Goal: Task Accomplishment & Management: Complete application form

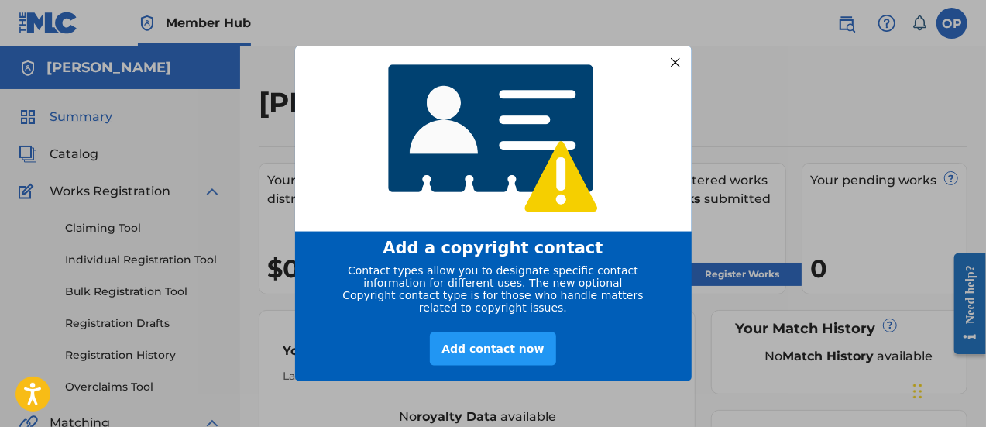
click at [674, 57] on div at bounding box center [675, 62] width 20 height 20
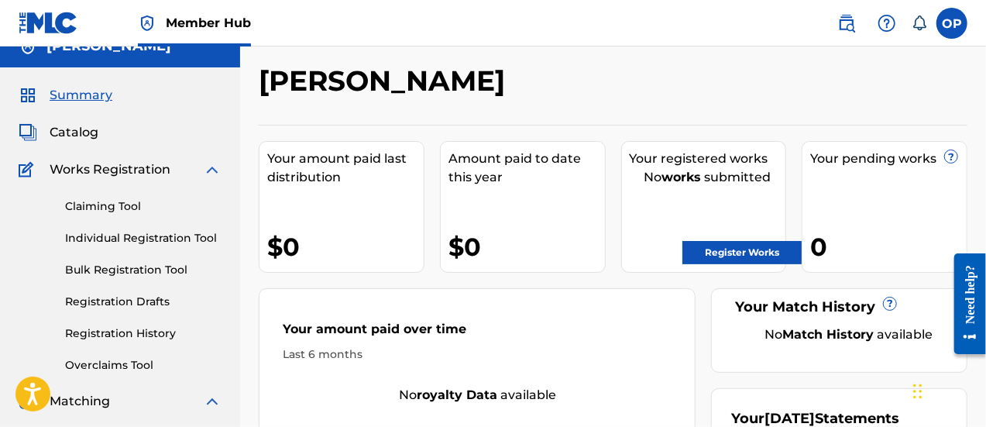
scroll to position [22, 0]
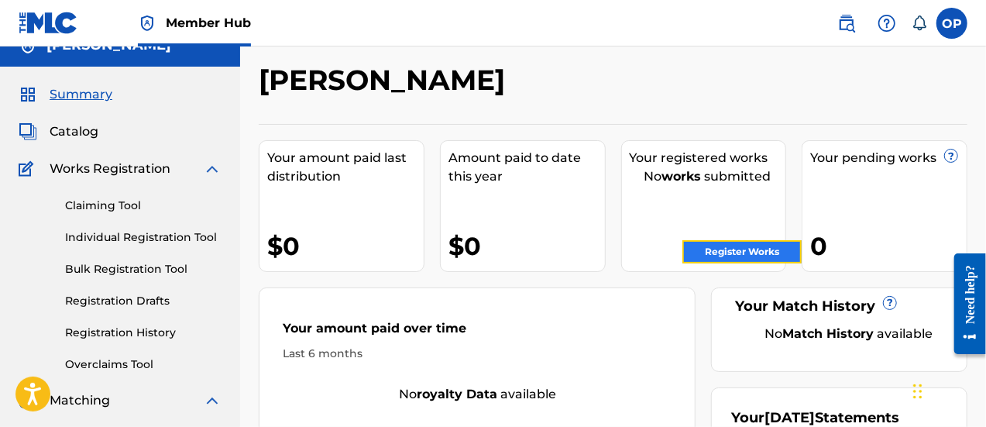
click at [750, 255] on link "Register Works" at bounding box center [742, 251] width 119 height 23
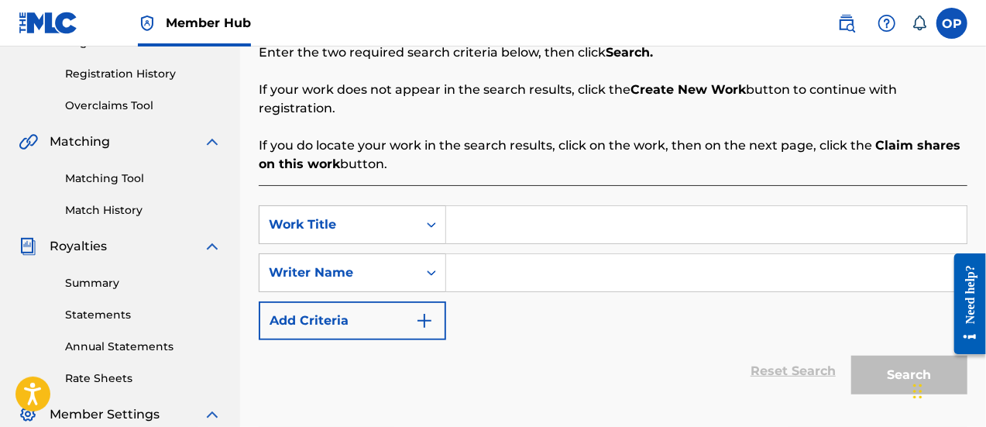
scroll to position [289, 0]
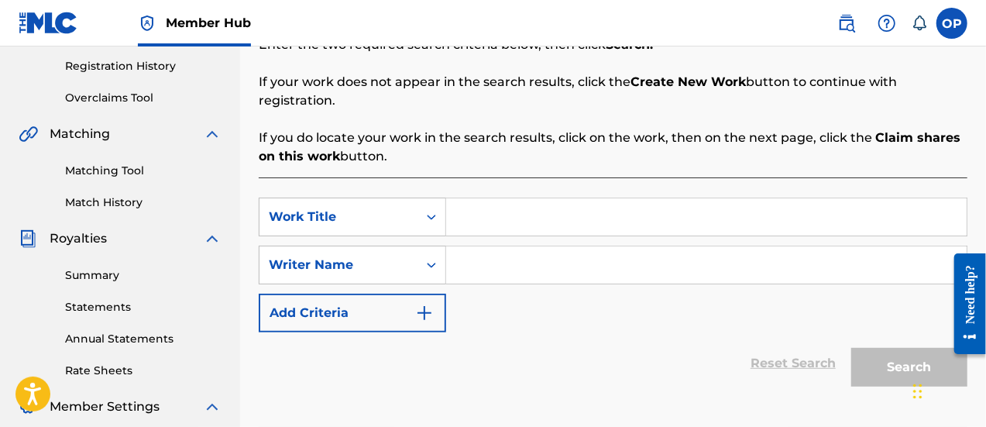
click at [507, 206] on input "Search Form" at bounding box center [706, 216] width 521 height 37
type input "Kudos"
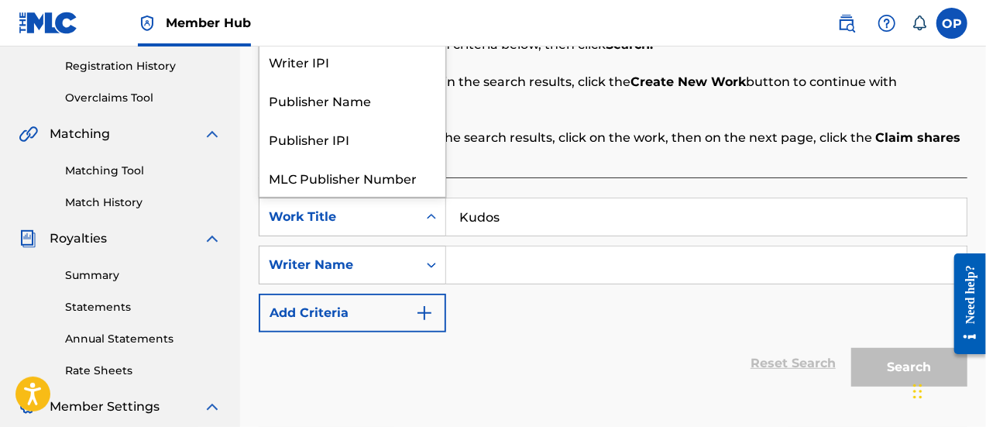
click at [421, 203] on div "Search Form" at bounding box center [432, 217] width 28 height 28
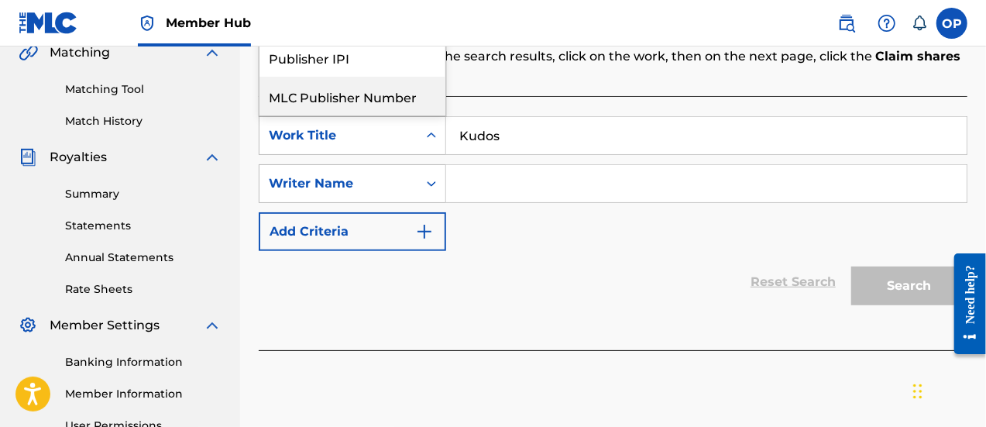
scroll to position [370, 0]
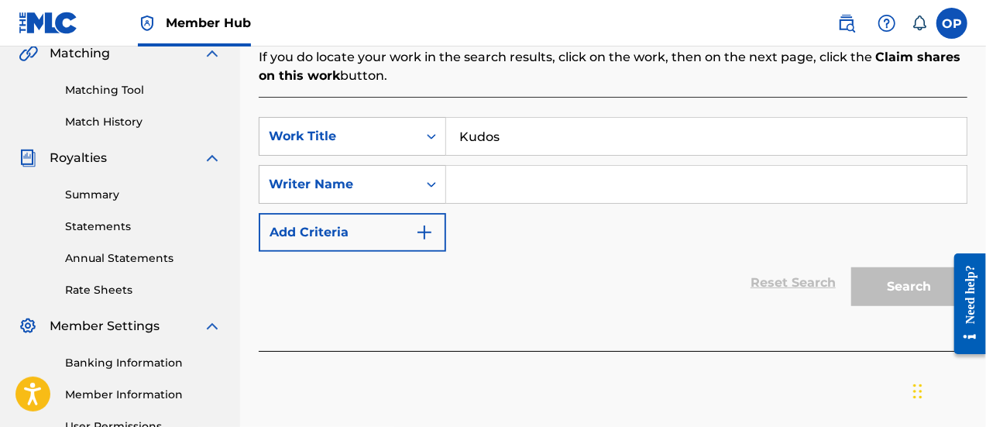
click at [542, 259] on div "Reset Search Search" at bounding box center [613, 283] width 709 height 62
click at [442, 170] on div "Search Form" at bounding box center [432, 184] width 28 height 28
click at [561, 166] on input "Search Form" at bounding box center [706, 184] width 521 height 37
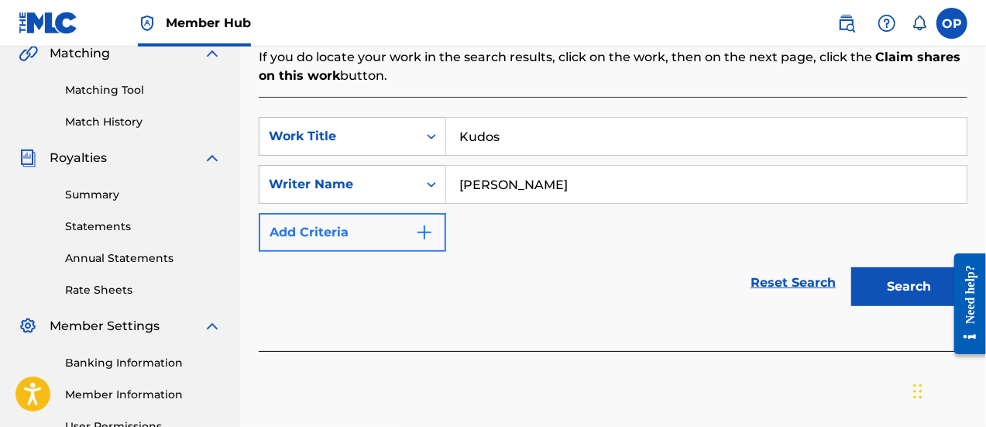
type input "[PERSON_NAME]"
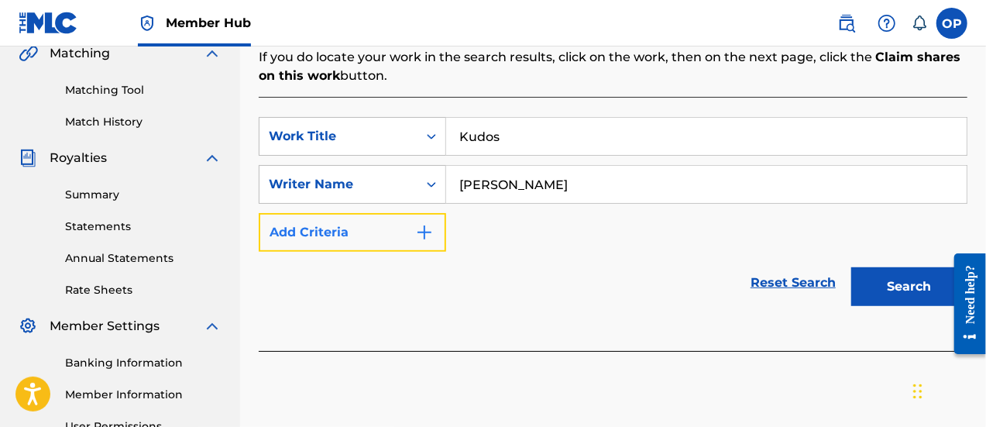
click at [429, 223] on img "Search Form" at bounding box center [424, 232] width 19 height 19
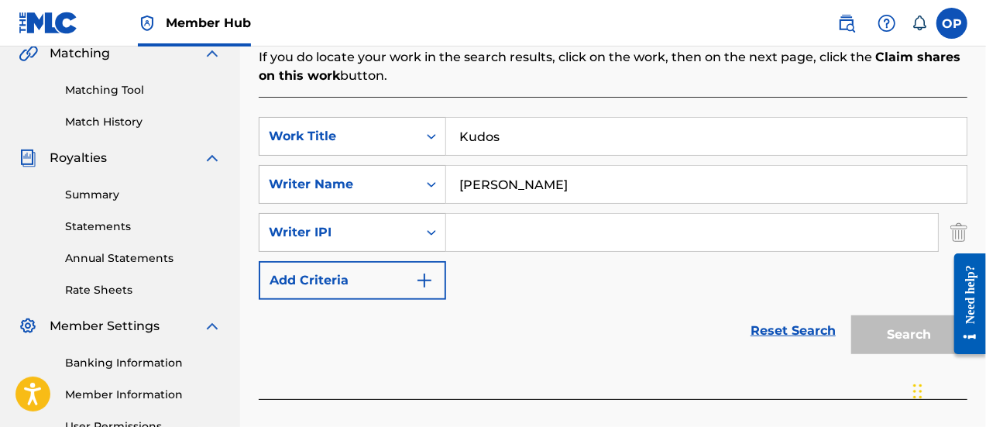
click at [518, 215] on input "Search Form" at bounding box center [692, 232] width 492 height 37
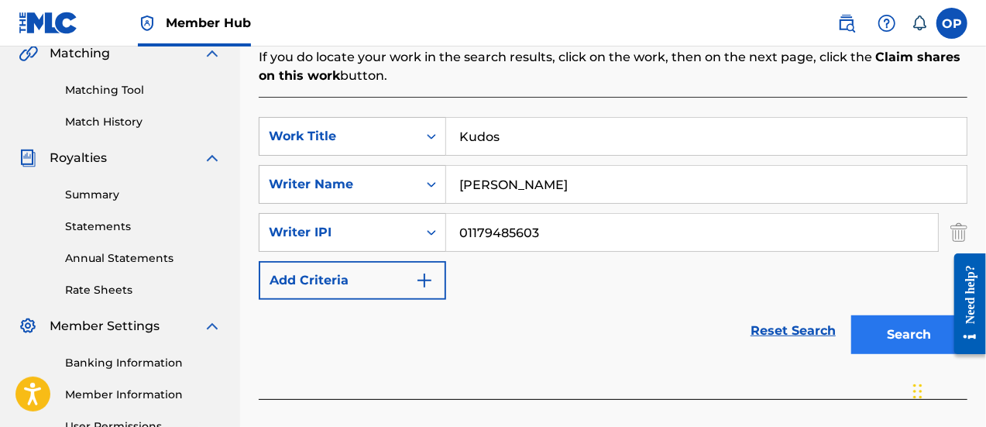
type input "01179485603"
click at [894, 315] on button "Search" at bounding box center [910, 334] width 116 height 39
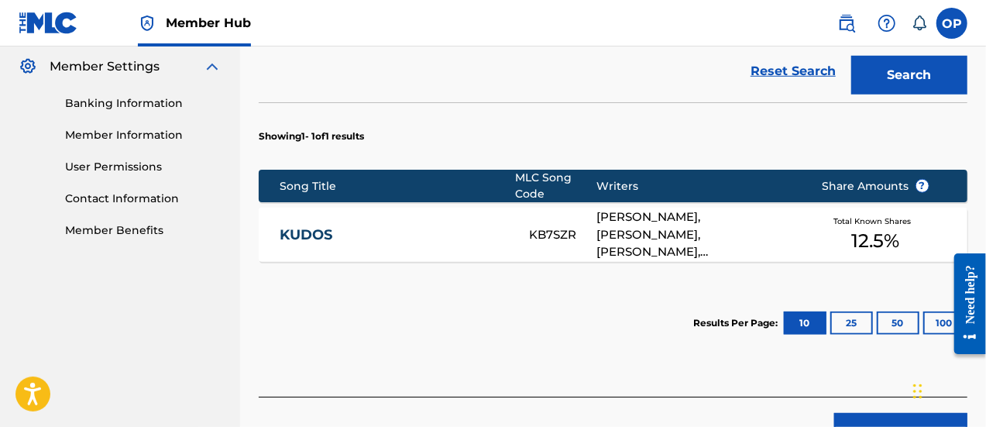
scroll to position [656, 0]
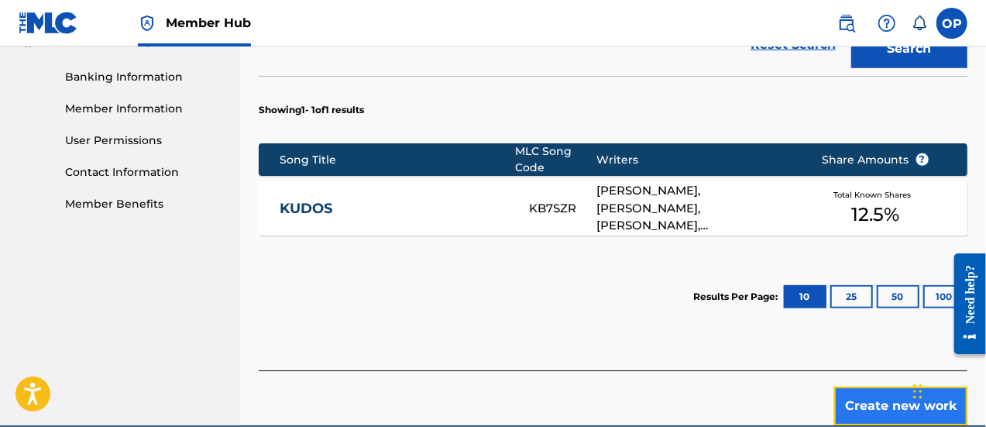
click at [888, 387] on button "Create new work" at bounding box center [901, 406] width 133 height 39
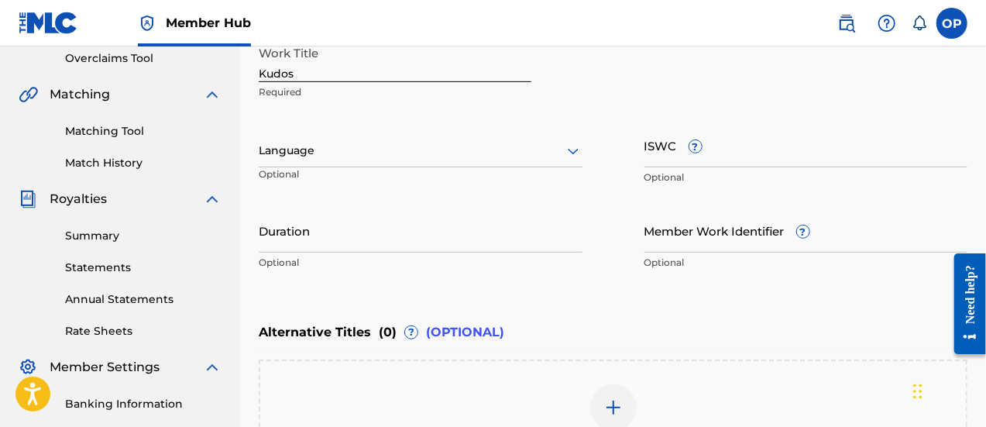
scroll to position [330, 0]
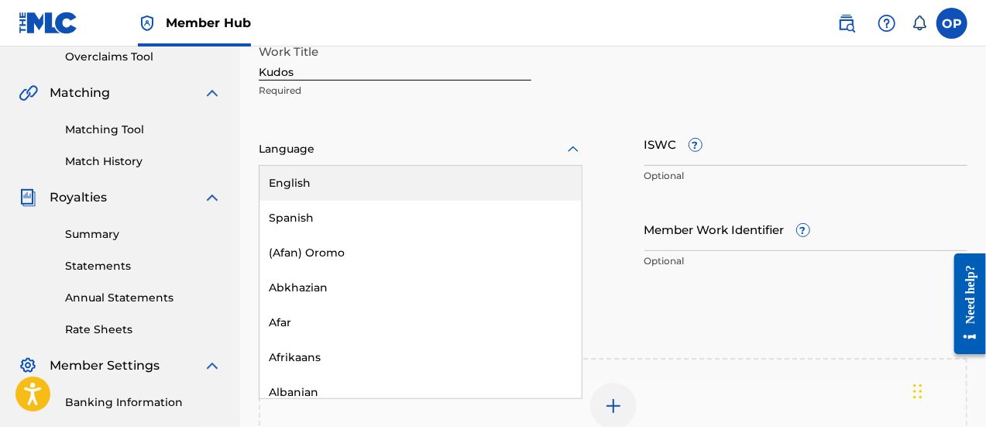
click at [553, 146] on div at bounding box center [421, 148] width 324 height 19
click at [676, 91] on div "Work Title Kudos Required" at bounding box center [613, 71] width 709 height 70
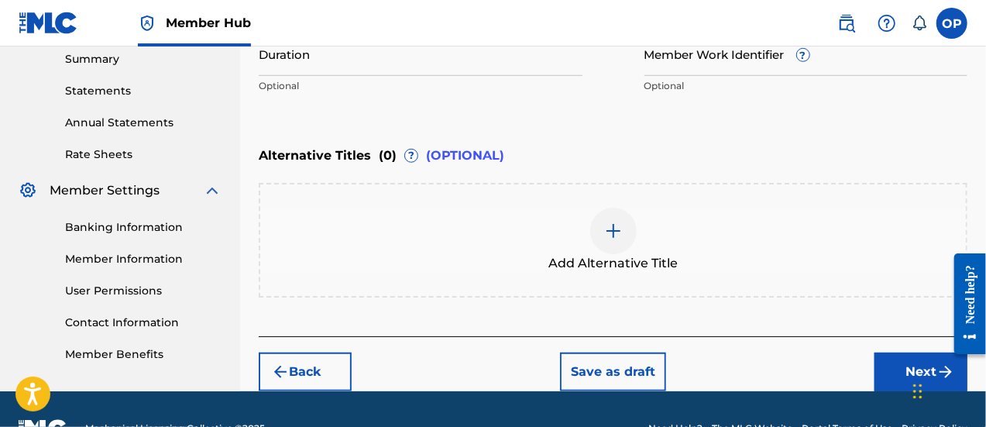
scroll to position [542, 0]
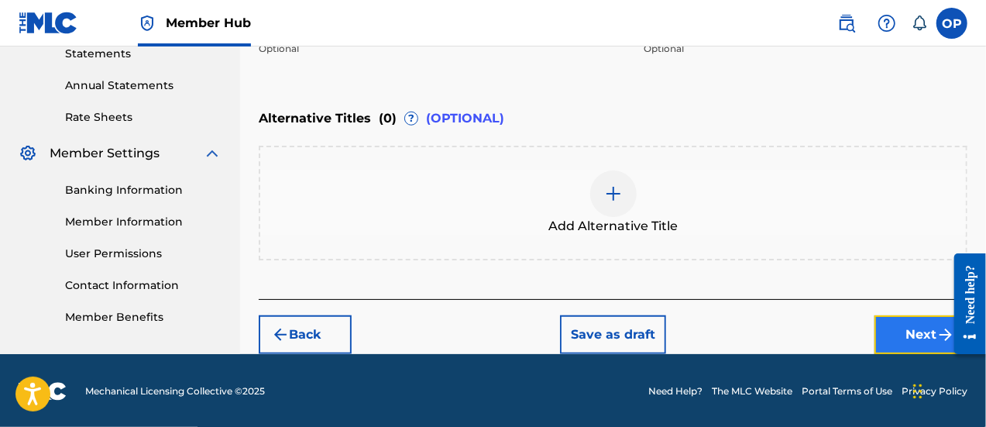
click at [939, 333] on img "submit" at bounding box center [946, 334] width 19 height 19
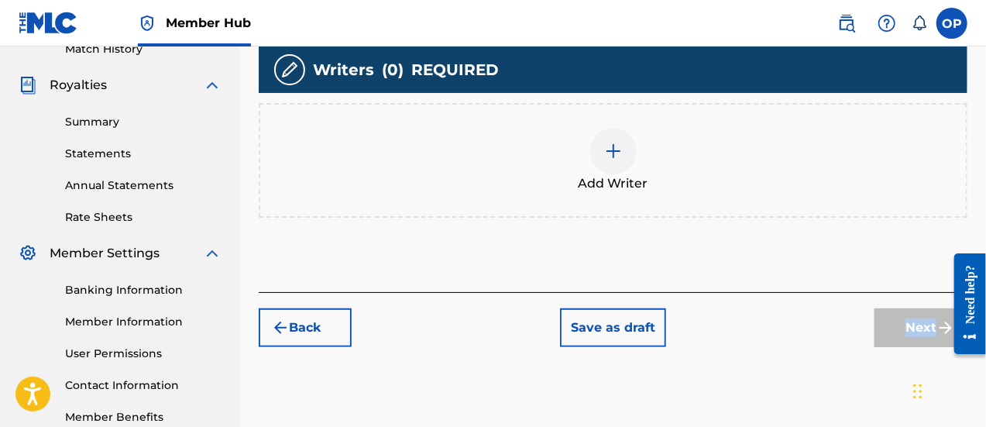
scroll to position [442, 0]
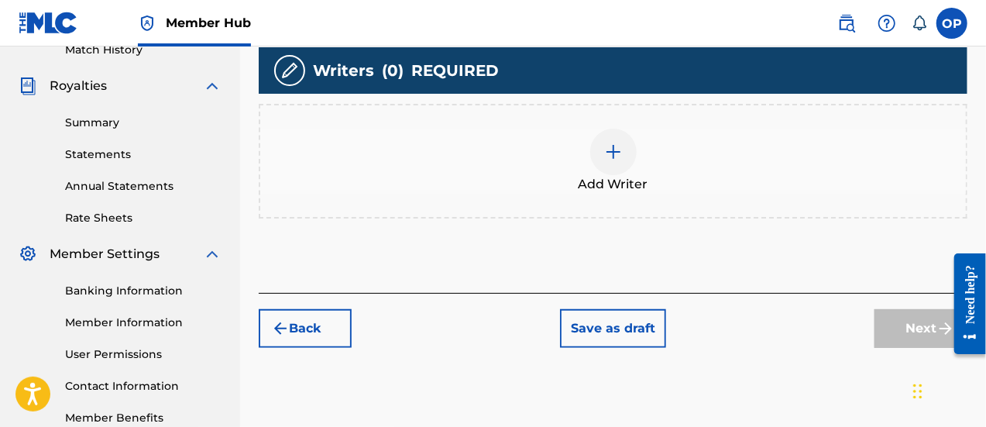
click at [607, 167] on div at bounding box center [613, 152] width 46 height 46
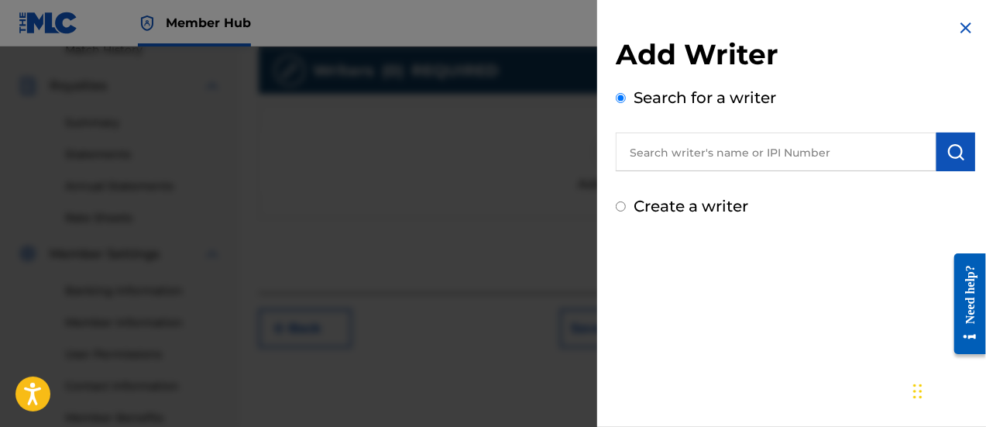
click at [692, 157] on input "text" at bounding box center [776, 151] width 321 height 39
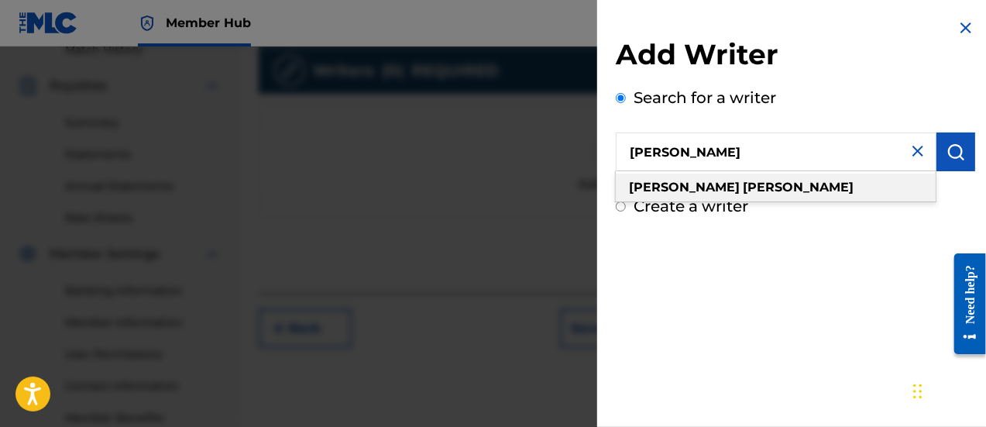
click at [718, 182] on div "[PERSON_NAME]" at bounding box center [776, 188] width 320 height 28
type input "[PERSON_NAME]"
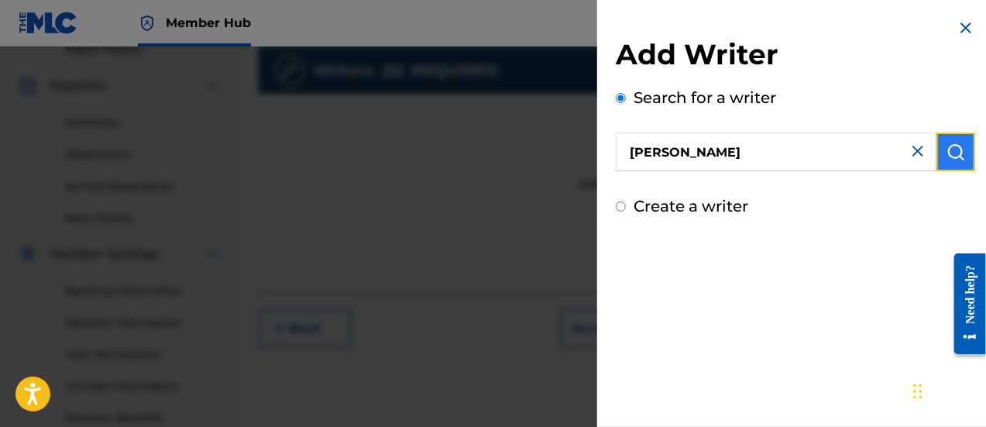
click at [958, 165] on button "submit" at bounding box center [956, 151] width 39 height 39
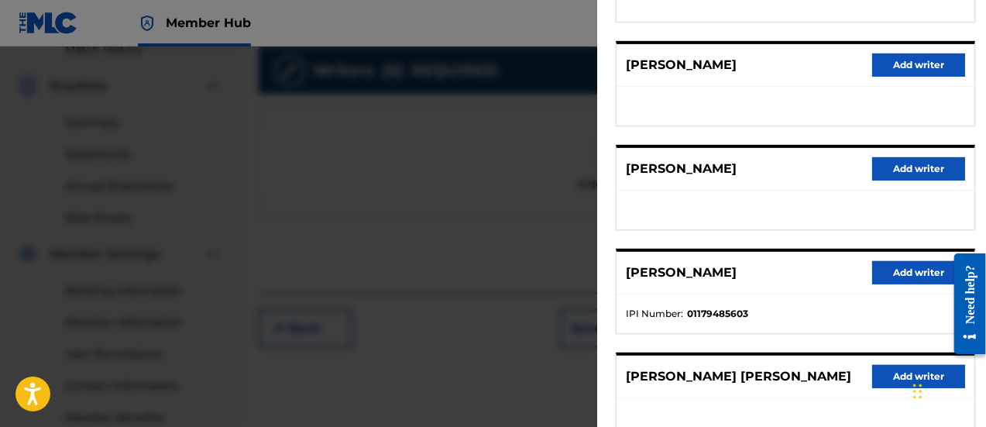
scroll to position [268, 0]
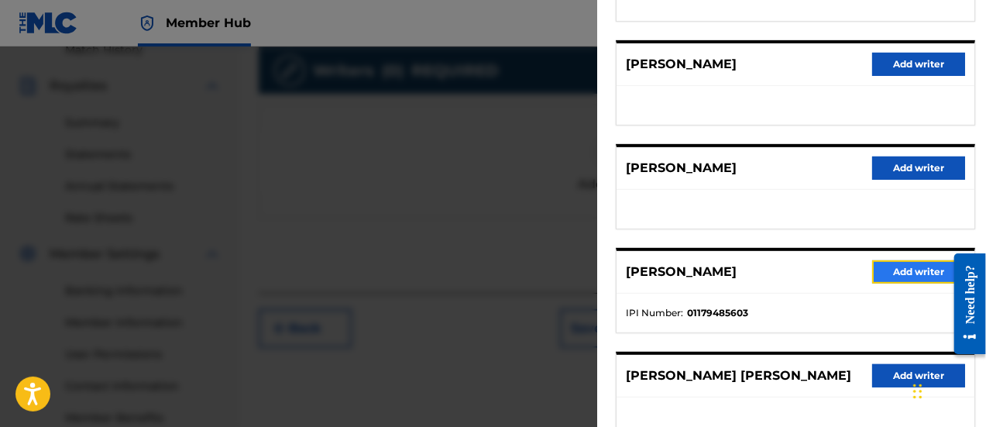
click at [910, 269] on button "Add writer" at bounding box center [918, 271] width 93 height 23
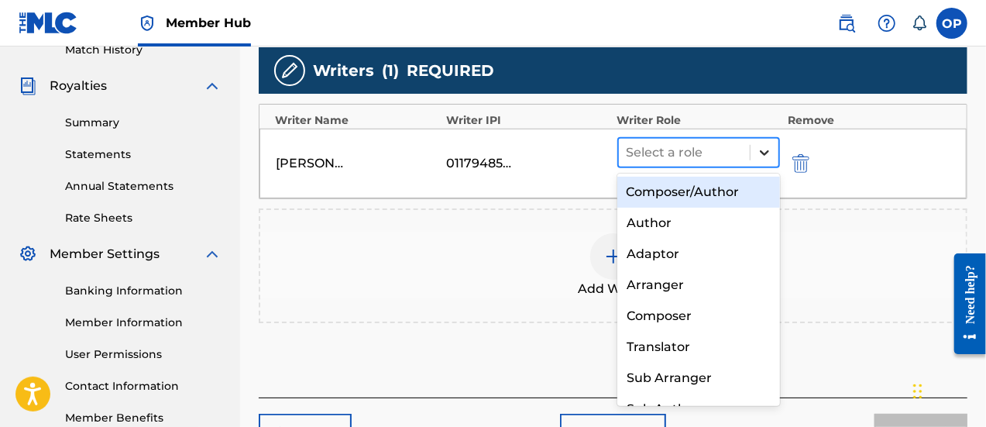
click at [763, 152] on icon at bounding box center [764, 152] width 9 height 5
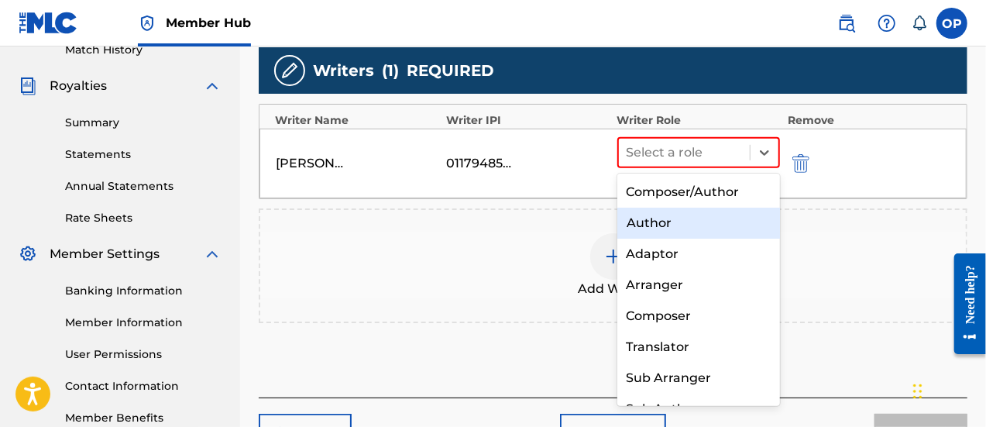
scroll to position [22, 0]
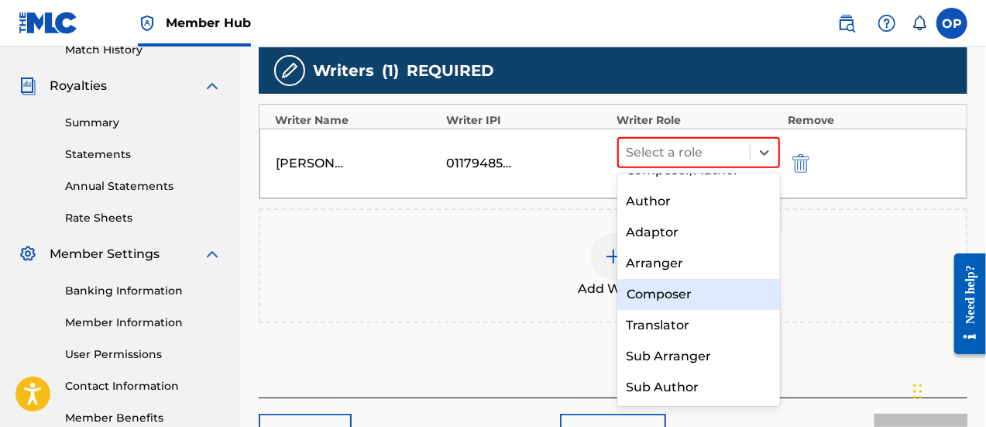
click at [690, 291] on div "Composer" at bounding box center [699, 294] width 163 height 31
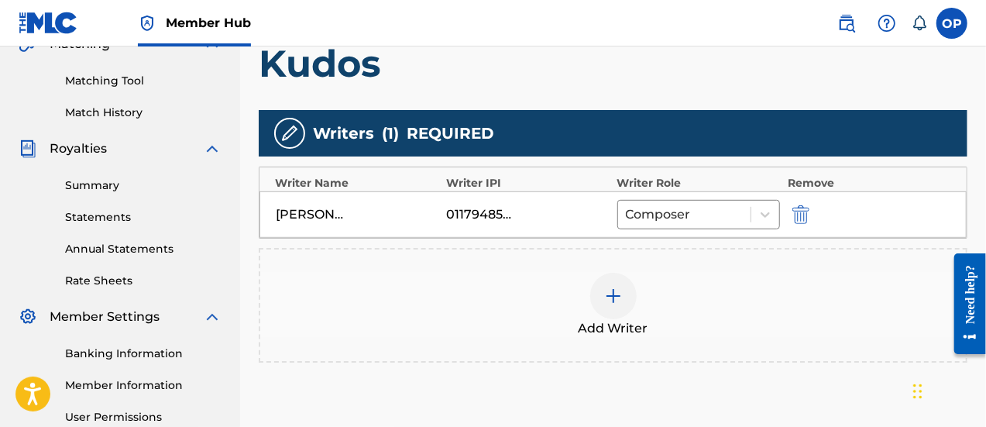
scroll to position [380, 0]
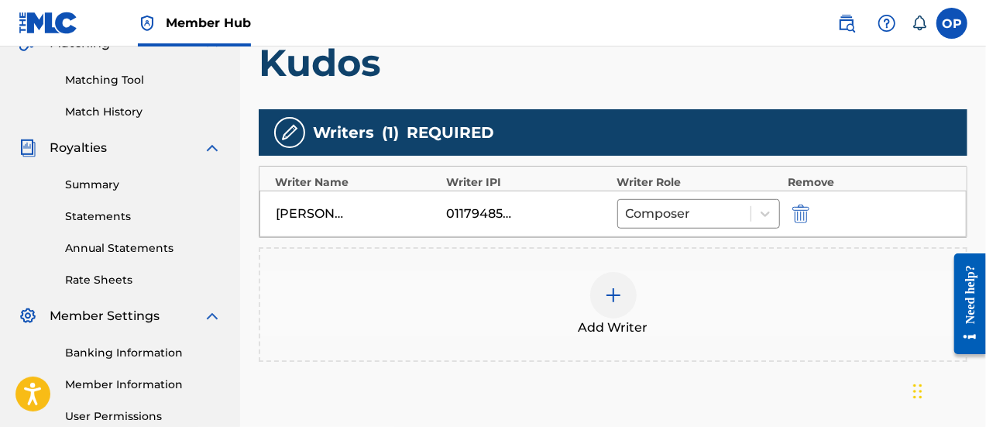
click at [628, 287] on div at bounding box center [613, 295] width 46 height 46
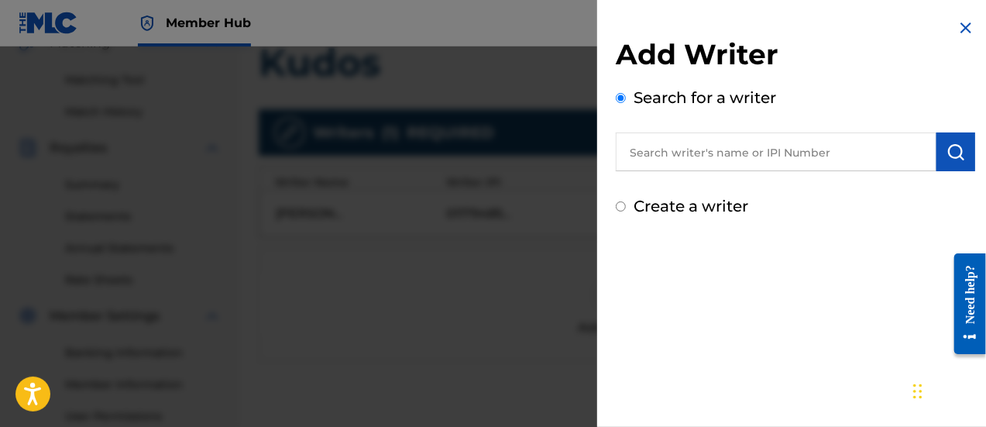
click at [728, 157] on input "text" at bounding box center [776, 151] width 321 height 39
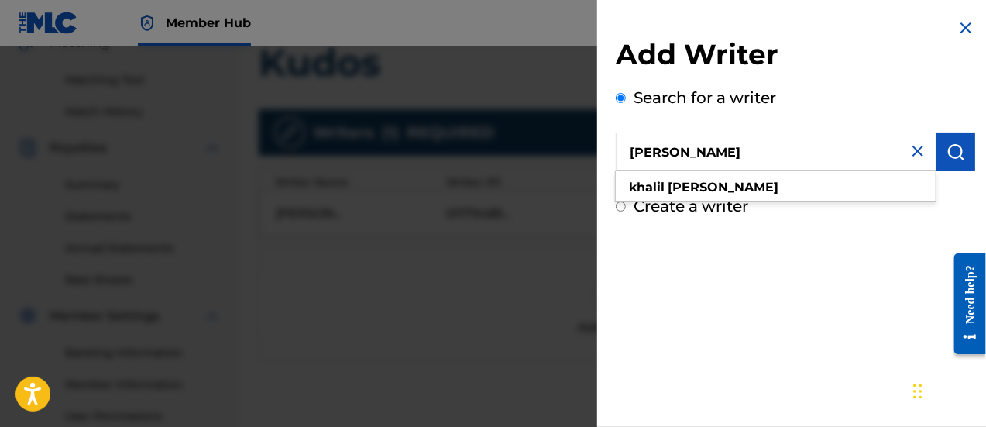
type input "[PERSON_NAME]"
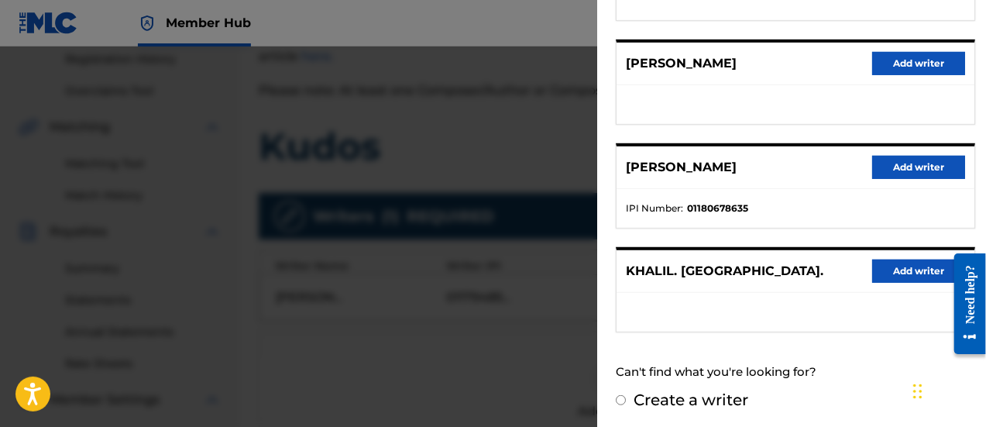
scroll to position [297, 0]
click at [490, 222] on div at bounding box center [493, 259] width 986 height 427
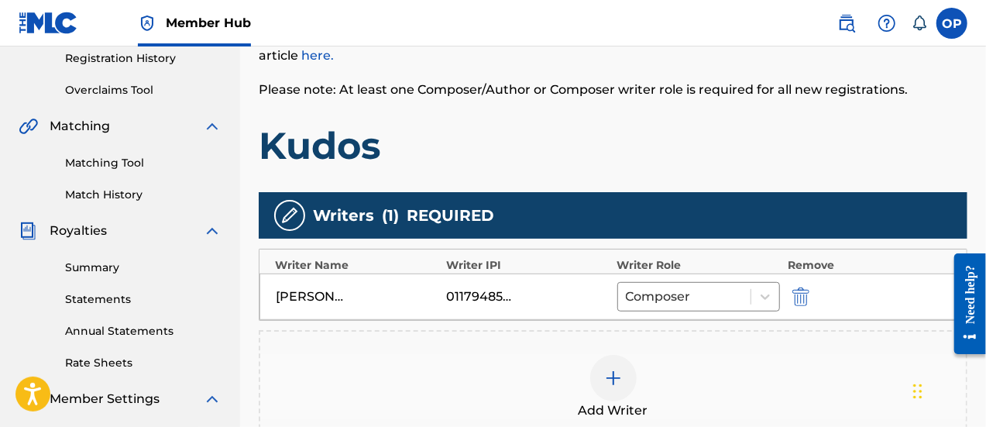
click at [638, 381] on div "Add Writer" at bounding box center [613, 387] width 706 height 65
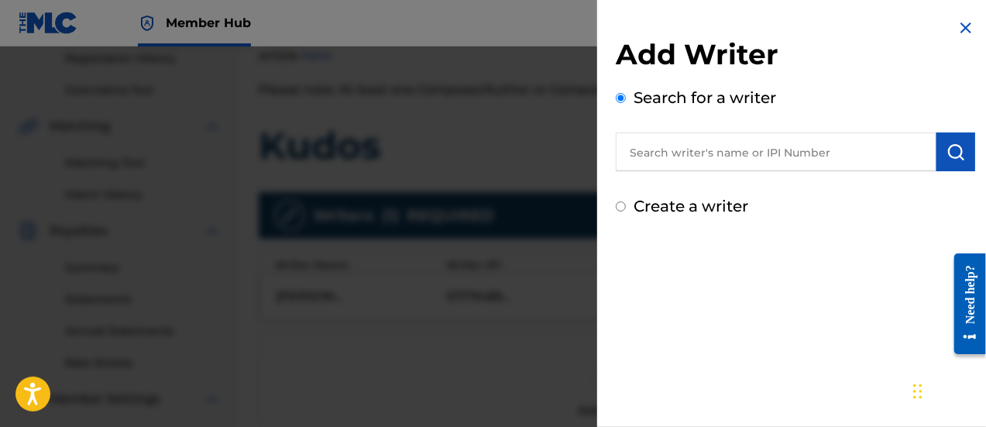
click at [803, 160] on input "text" at bounding box center [776, 151] width 321 height 39
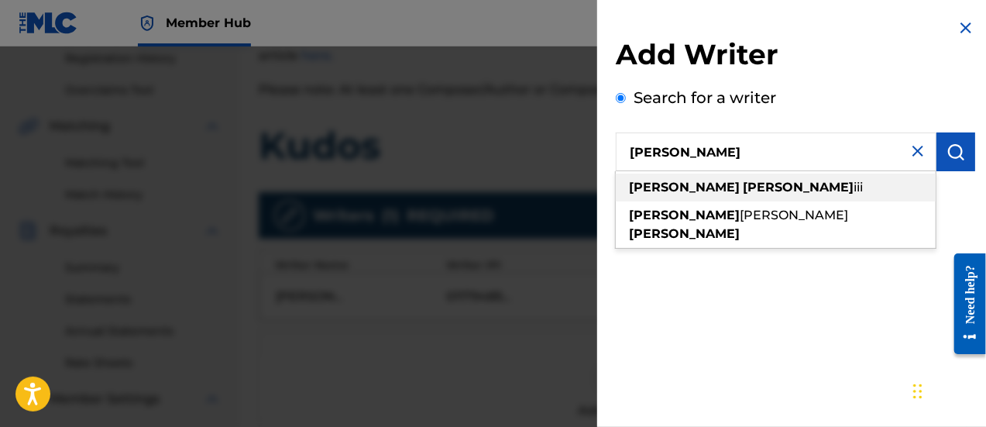
click at [743, 180] on strong "[PERSON_NAME]" at bounding box center [798, 187] width 111 height 15
type input "[PERSON_NAME]"
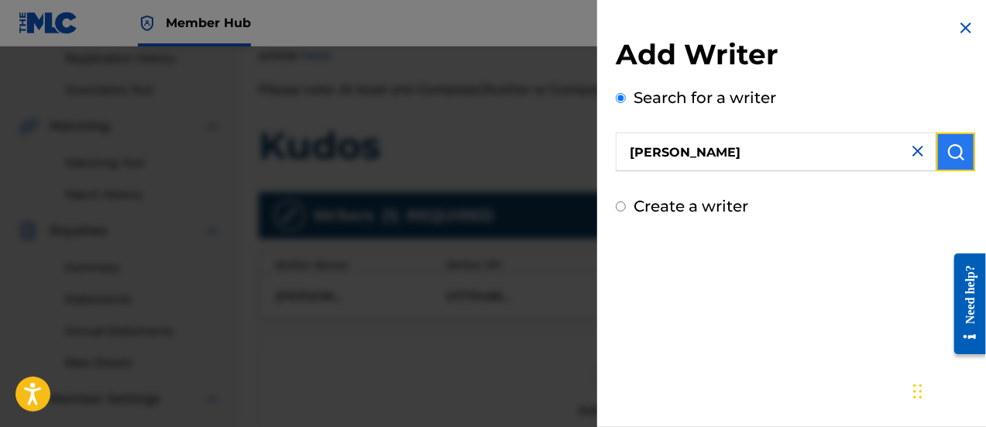
click at [953, 150] on img "submit" at bounding box center [956, 152] width 19 height 19
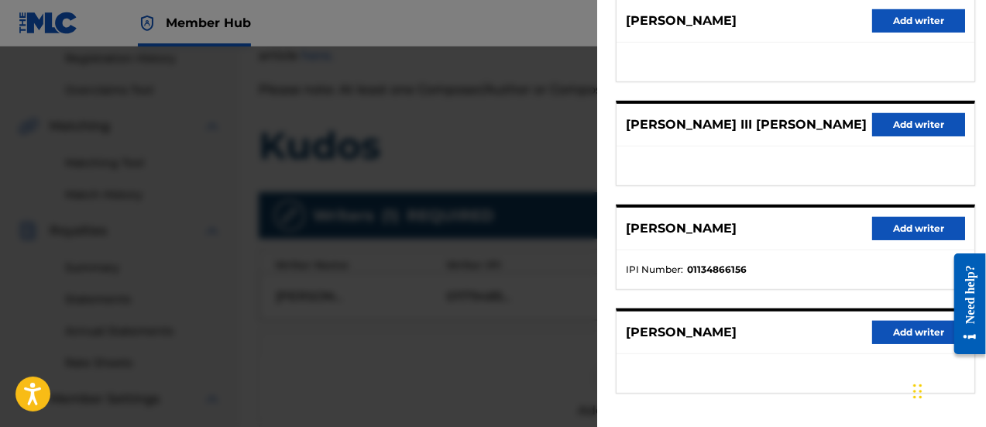
scroll to position [333, 0]
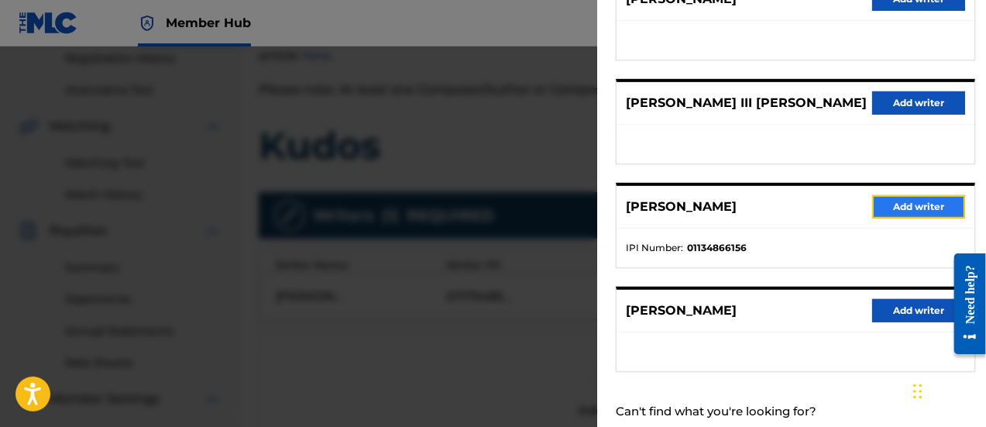
click at [910, 202] on button "Add writer" at bounding box center [918, 206] width 93 height 23
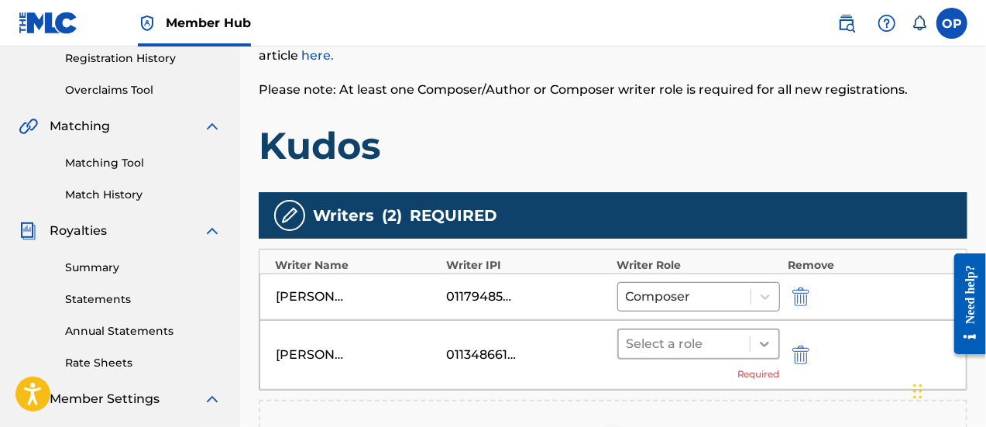
click at [761, 336] on icon at bounding box center [764, 343] width 15 height 15
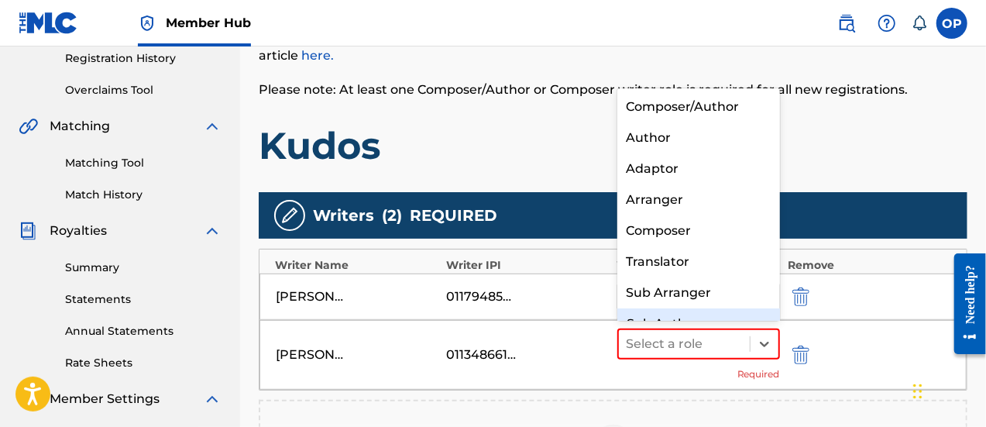
scroll to position [22, 0]
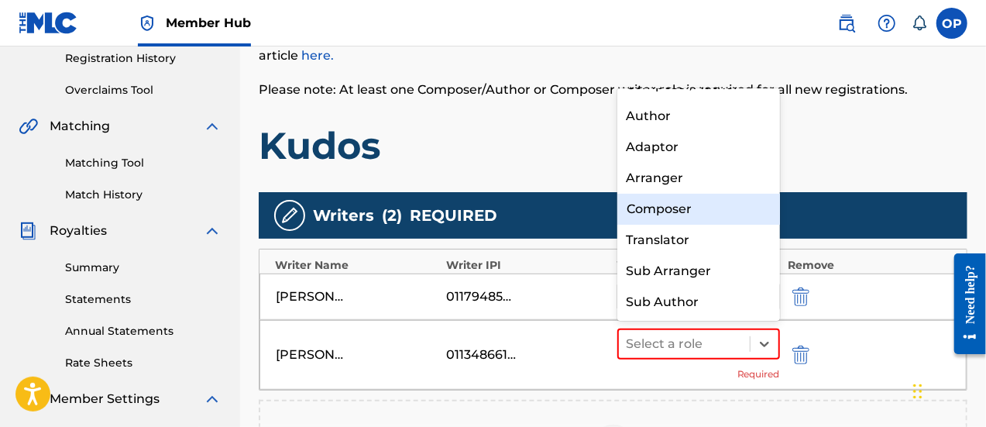
click at [670, 212] on div "Composer" at bounding box center [699, 209] width 163 height 31
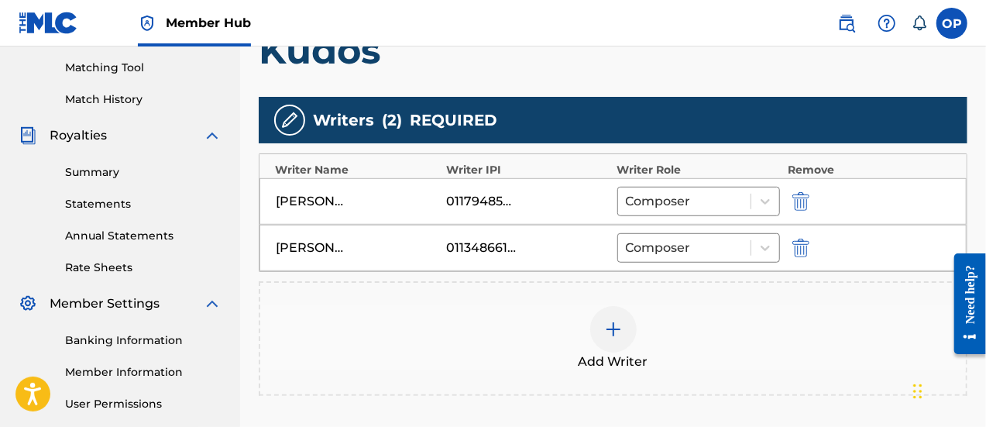
scroll to position [393, 0]
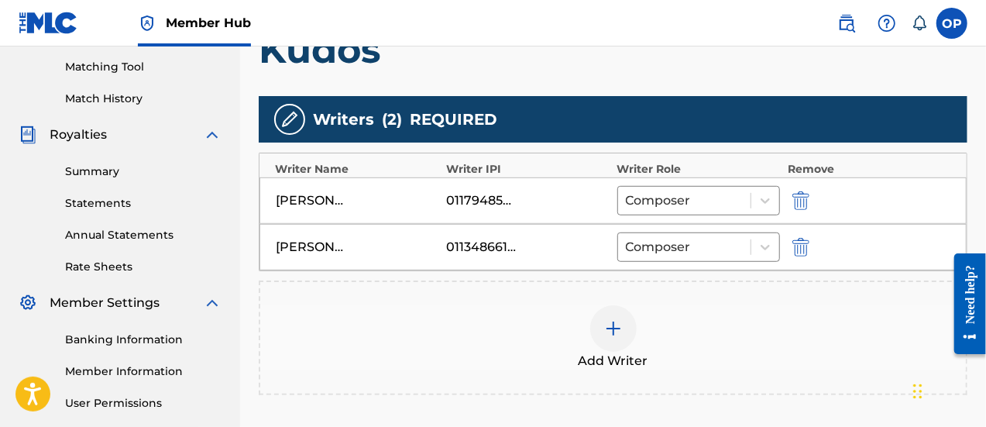
click at [613, 332] on img at bounding box center [613, 328] width 19 height 19
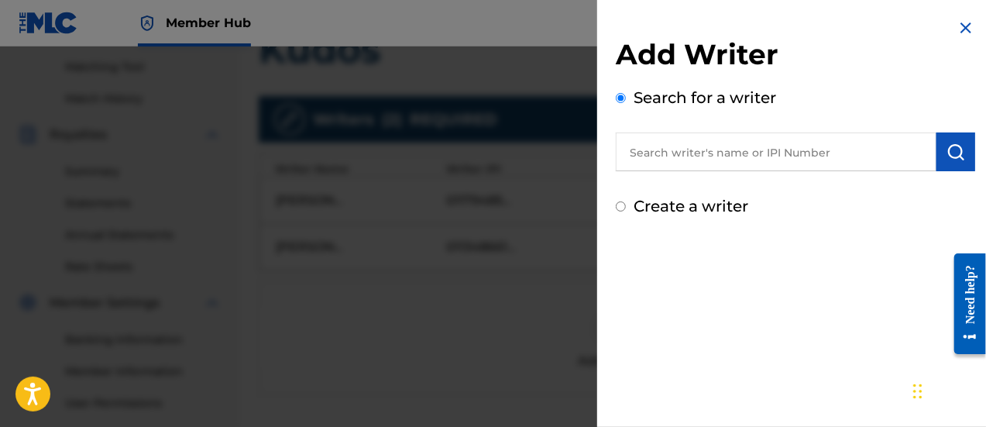
click at [686, 146] on input "text" at bounding box center [776, 151] width 321 height 39
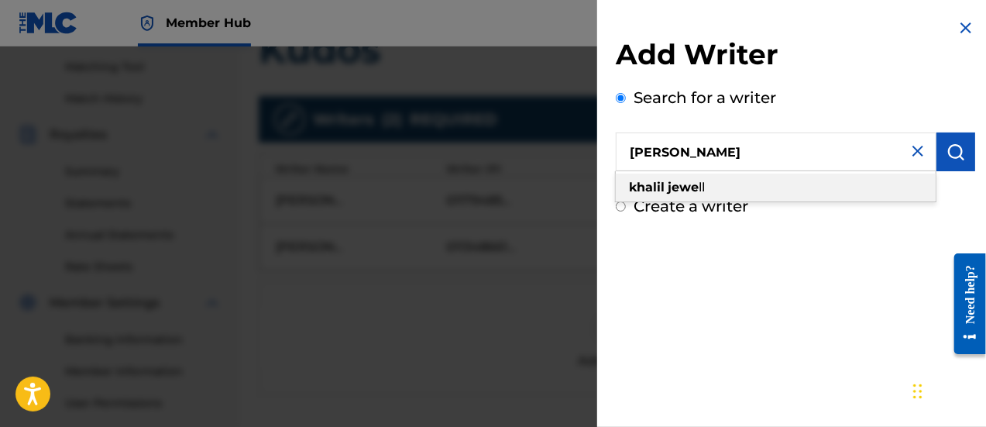
click at [687, 191] on strong "jewe" at bounding box center [683, 187] width 31 height 15
type input "[PERSON_NAME]"
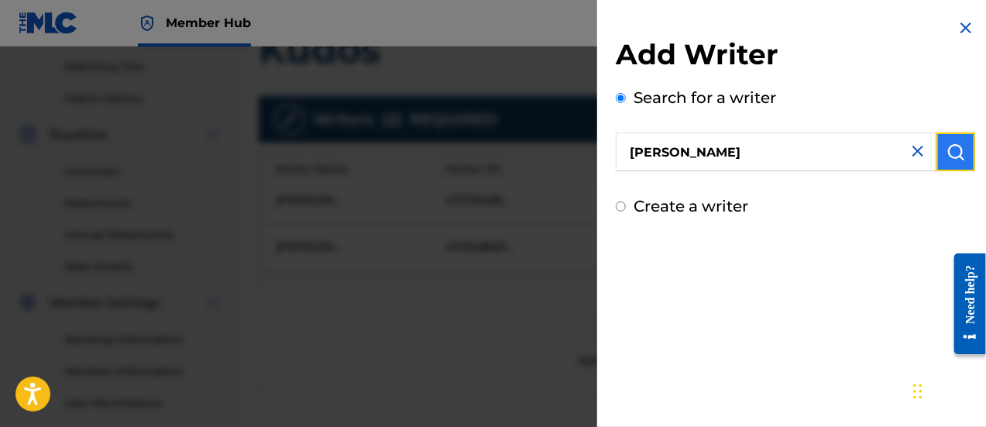
click at [952, 145] on img "submit" at bounding box center [956, 152] width 19 height 19
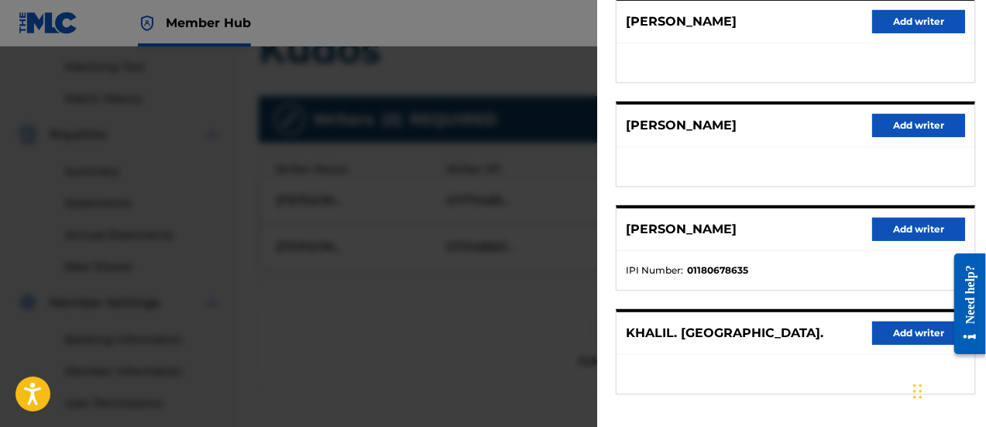
scroll to position [373, 0]
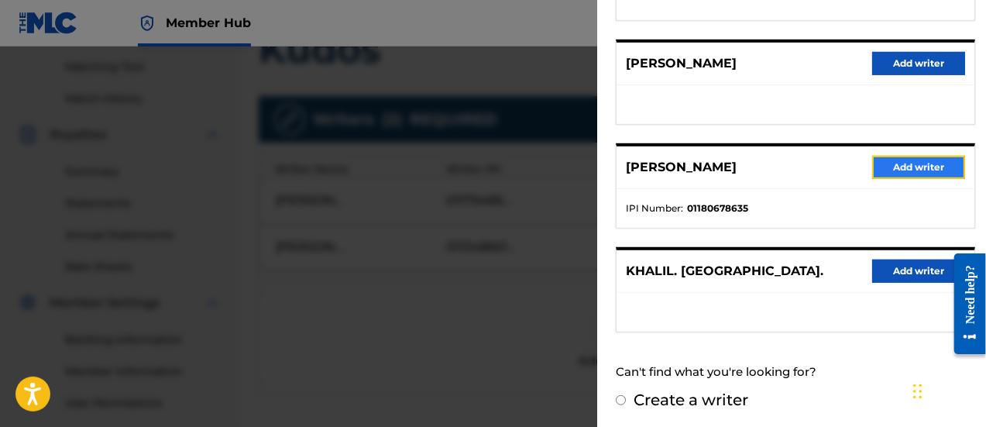
click at [917, 159] on button "Add writer" at bounding box center [918, 167] width 93 height 23
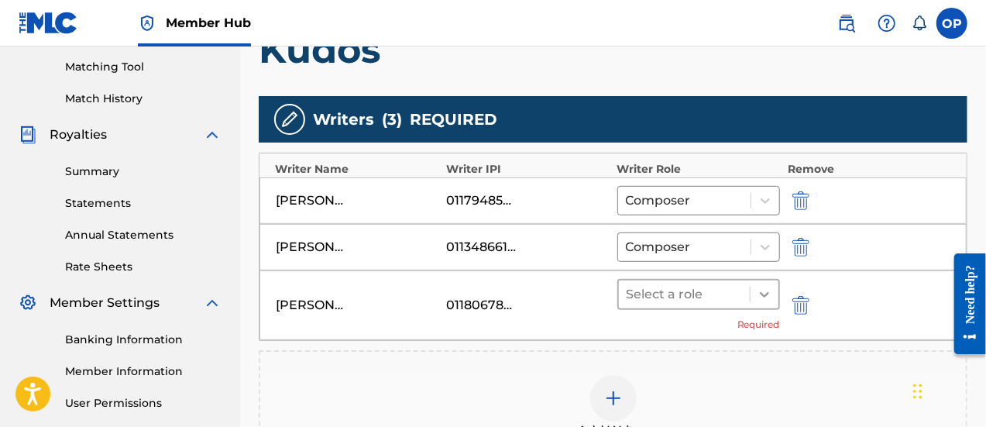
click at [759, 282] on div at bounding box center [765, 294] width 28 height 28
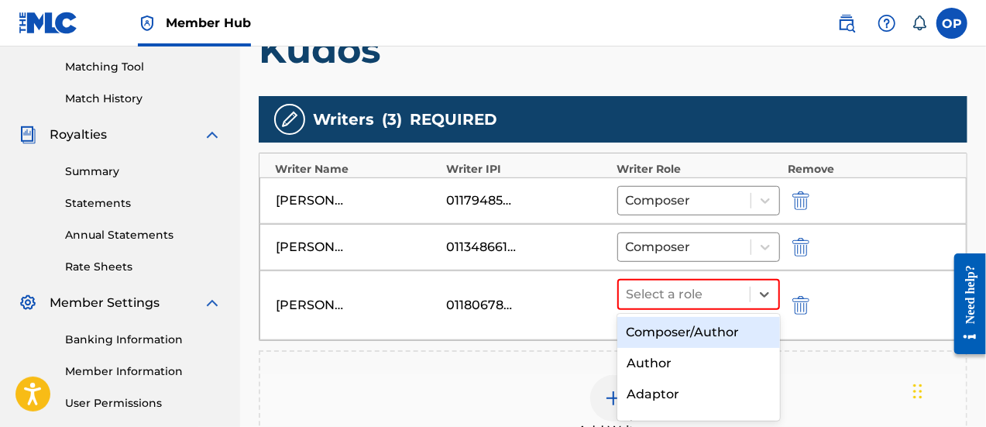
click at [696, 328] on div "Composer/Author" at bounding box center [699, 332] width 163 height 31
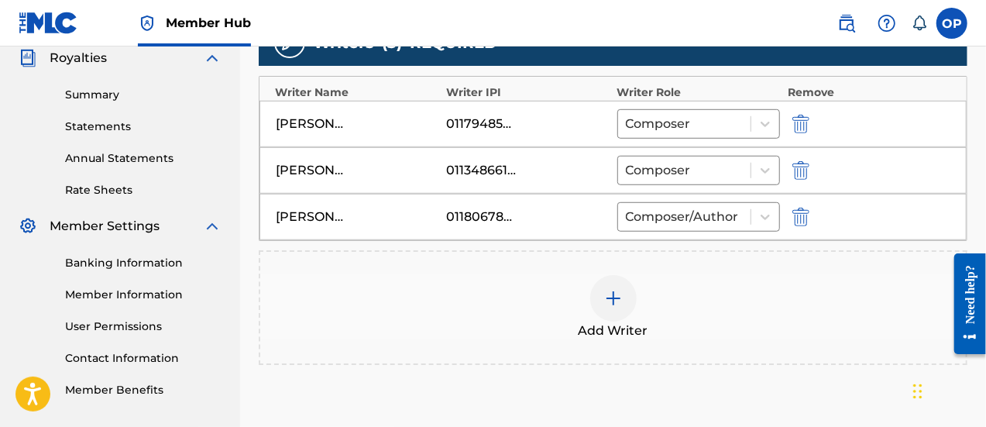
scroll to position [501, 0]
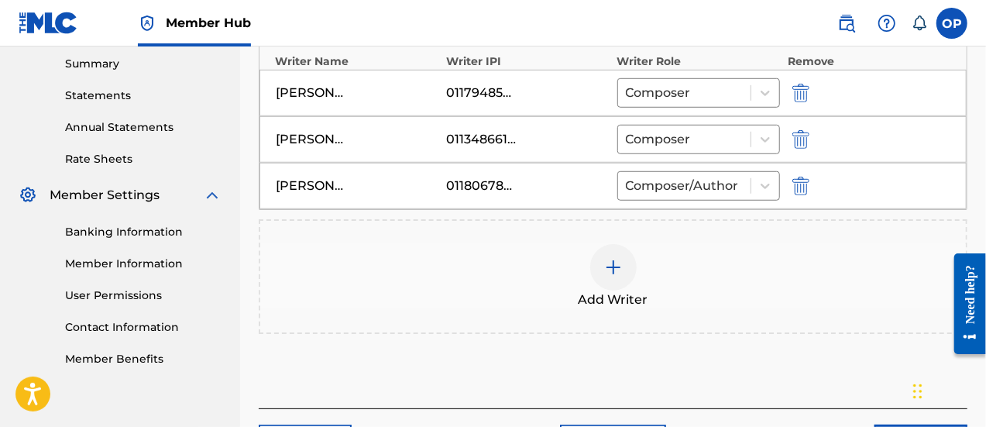
click at [617, 276] on div at bounding box center [613, 267] width 46 height 46
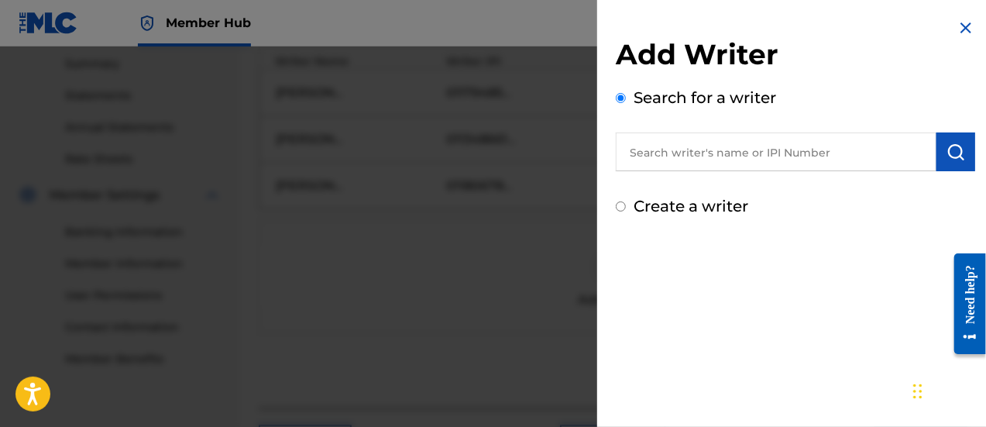
click at [731, 160] on input "text" at bounding box center [776, 151] width 321 height 39
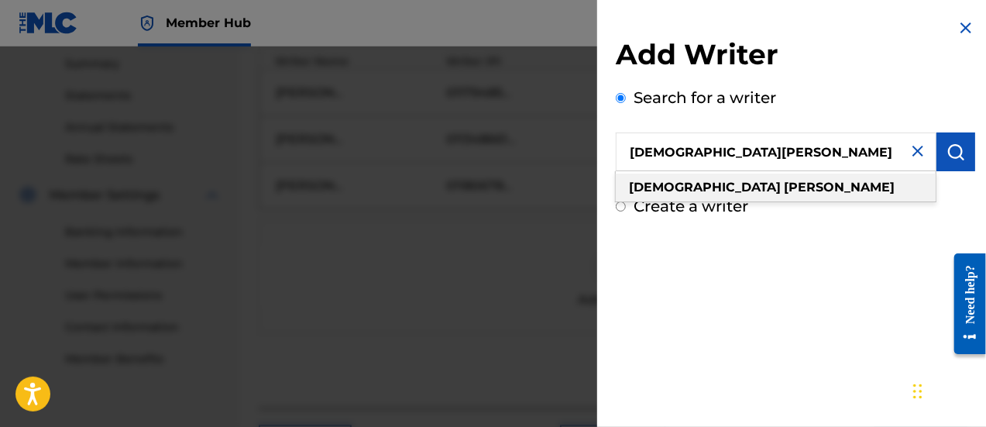
click at [736, 184] on div "[DEMOGRAPHIC_DATA][PERSON_NAME]" at bounding box center [776, 188] width 320 height 28
type input "[DEMOGRAPHIC_DATA][PERSON_NAME]"
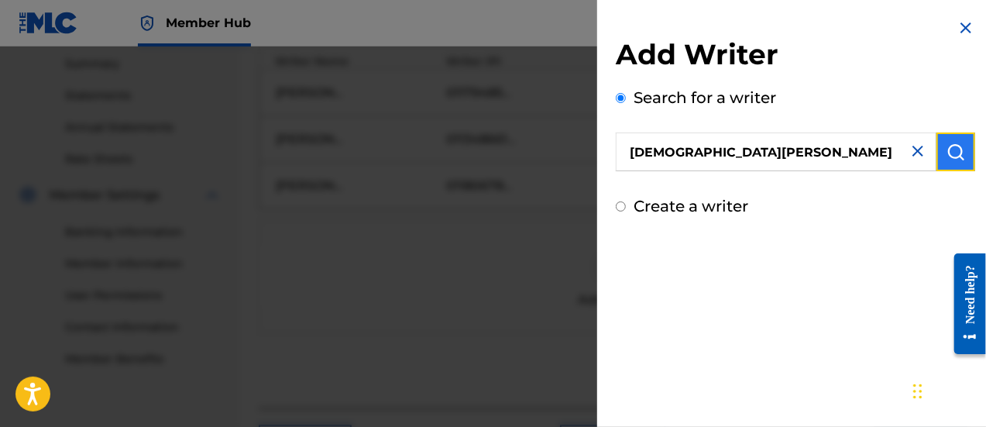
click at [961, 148] on button "submit" at bounding box center [956, 151] width 39 height 39
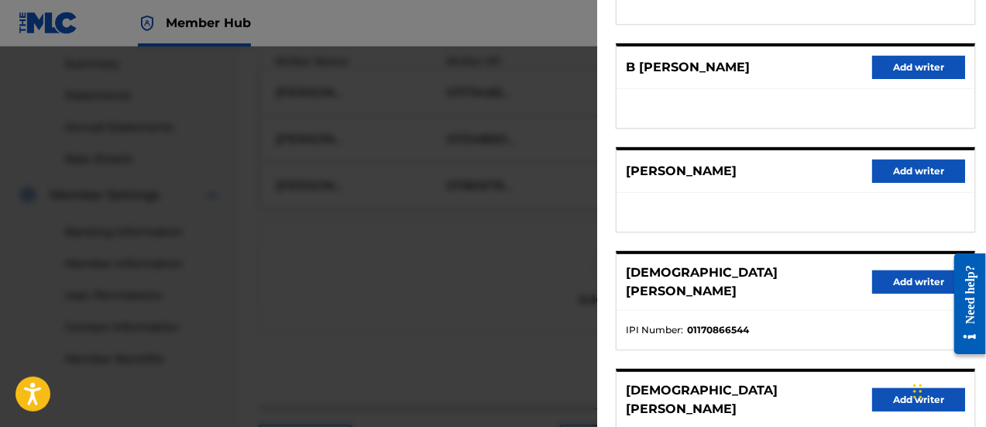
scroll to position [373, 0]
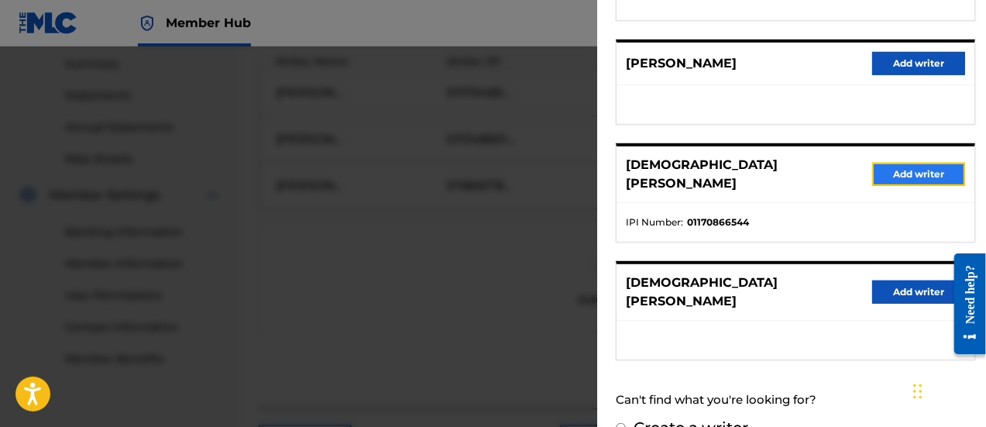
click at [904, 170] on button "Add writer" at bounding box center [918, 174] width 93 height 23
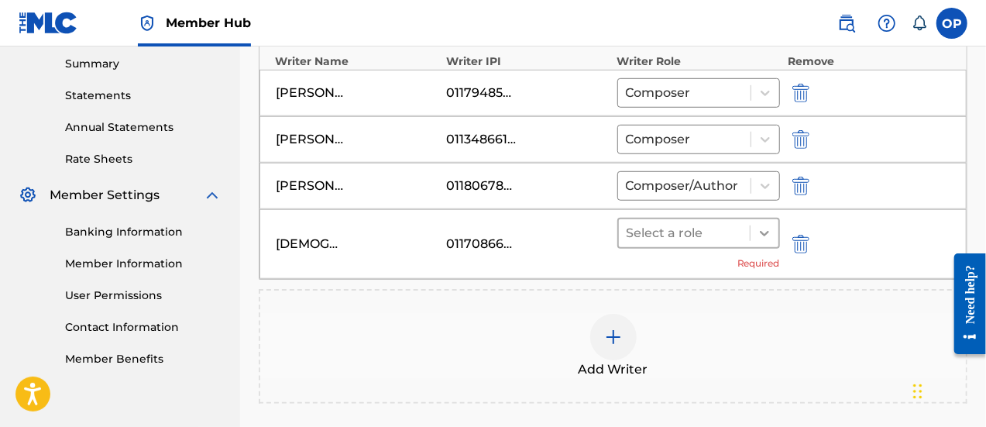
click at [762, 231] on icon at bounding box center [764, 233] width 9 height 5
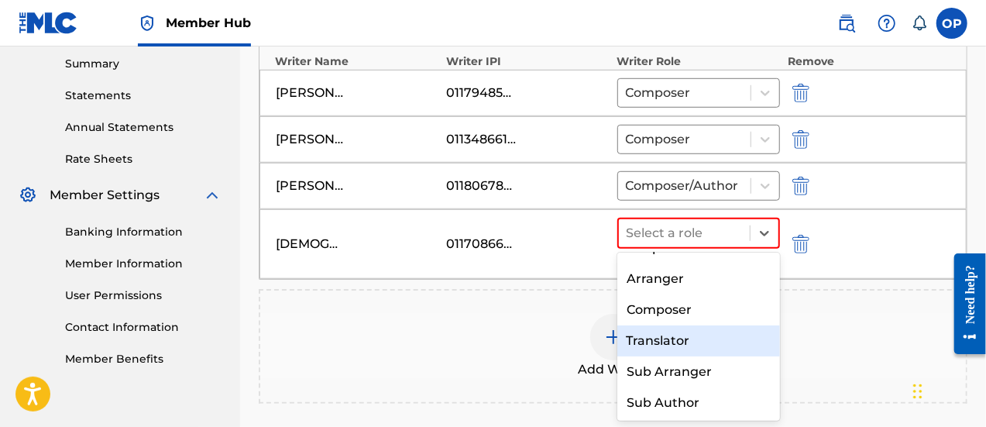
scroll to position [85, 0]
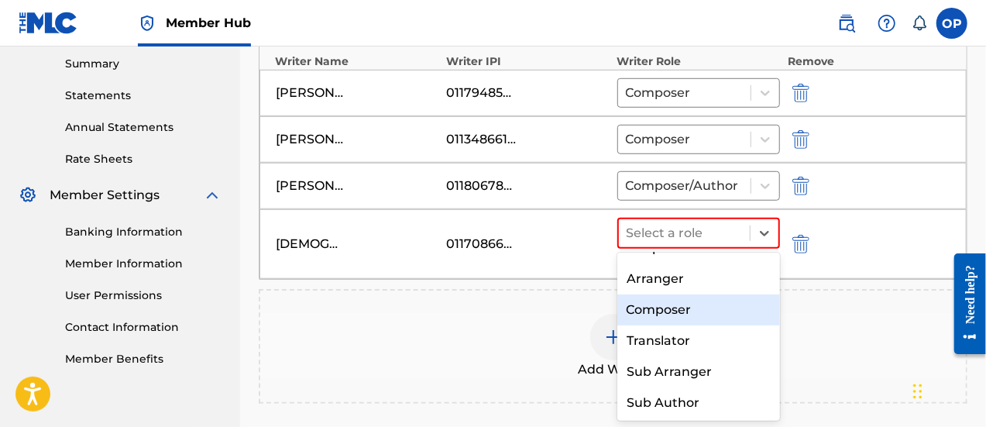
click at [663, 308] on div "Composer" at bounding box center [699, 309] width 163 height 31
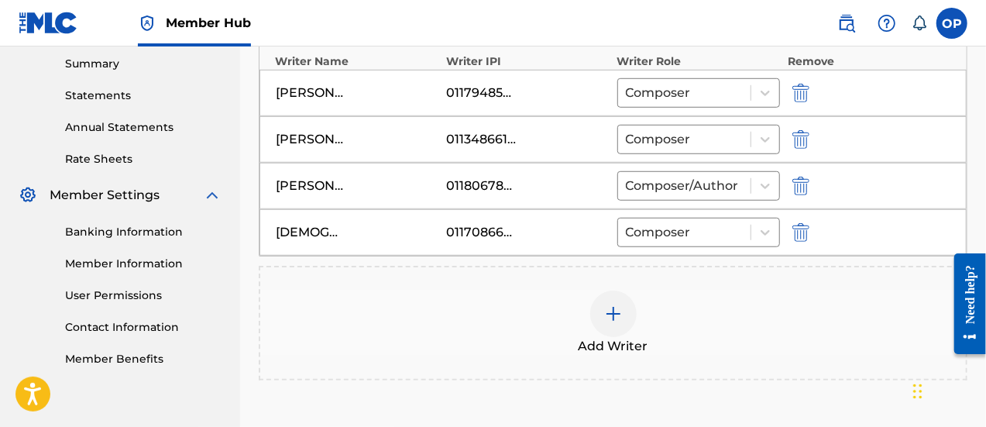
scroll to position [655, 0]
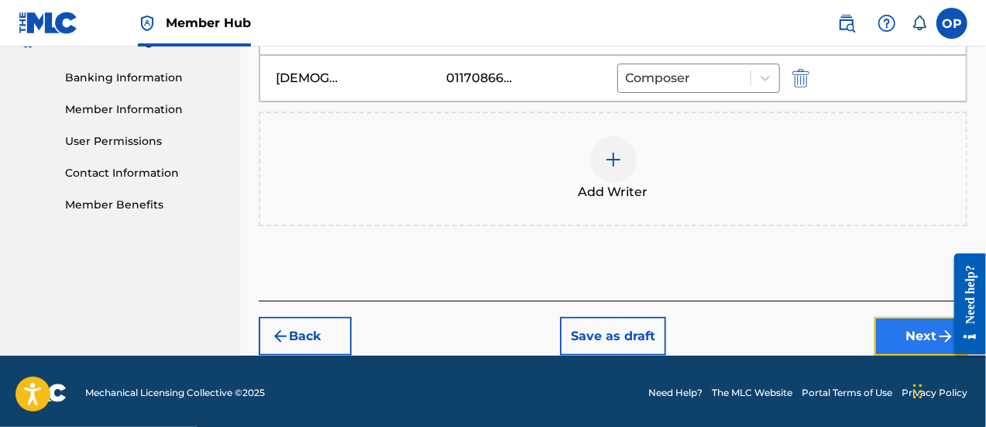
click at [896, 325] on button "Next" at bounding box center [921, 336] width 93 height 39
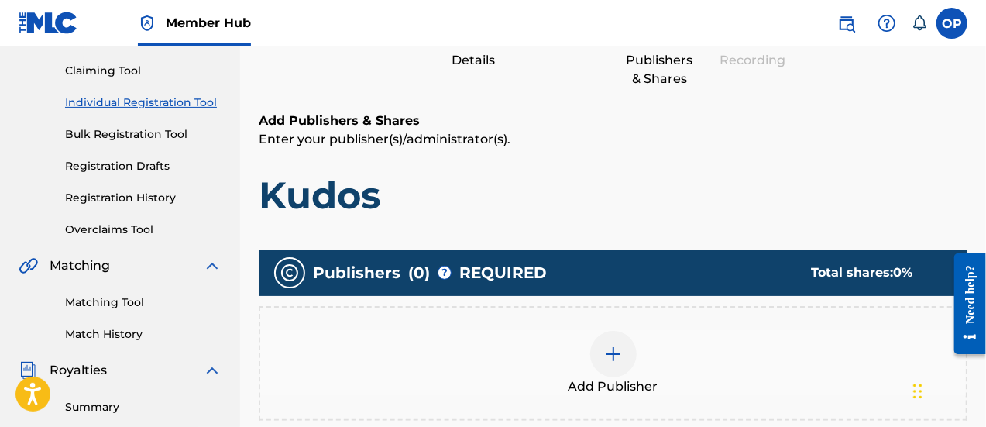
scroll to position [204, 0]
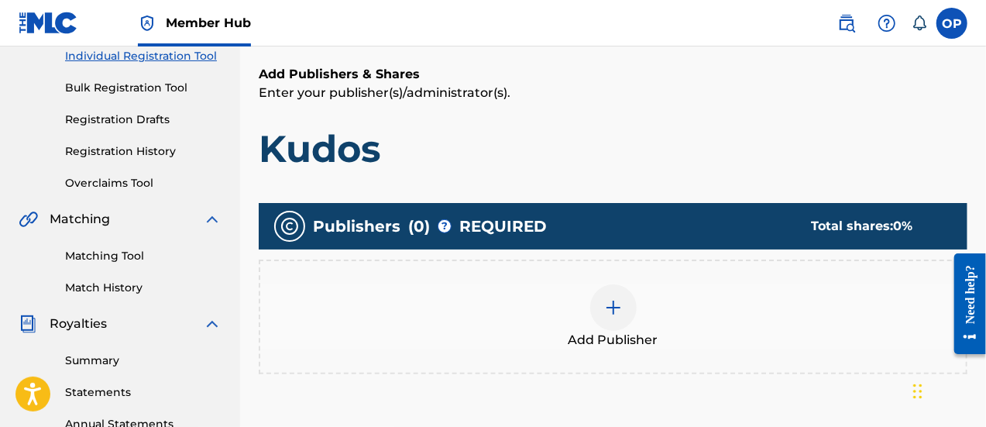
click at [587, 298] on div "Add Publisher" at bounding box center [613, 316] width 706 height 65
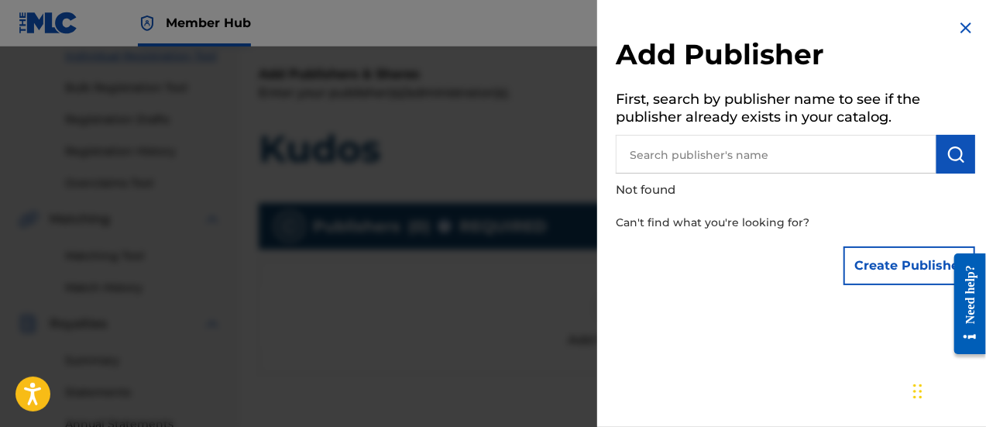
click at [721, 162] on input "text" at bounding box center [776, 154] width 321 height 39
type input "B"
click at [961, 21] on img at bounding box center [966, 28] width 19 height 19
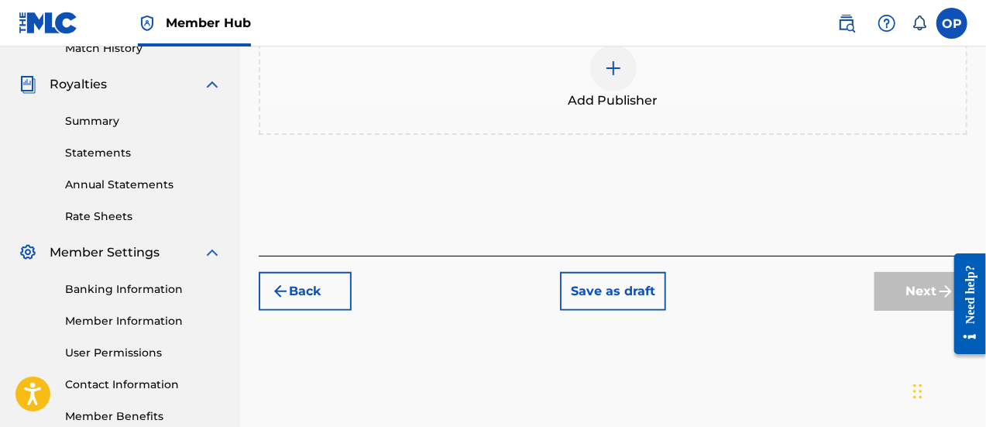
scroll to position [276, 0]
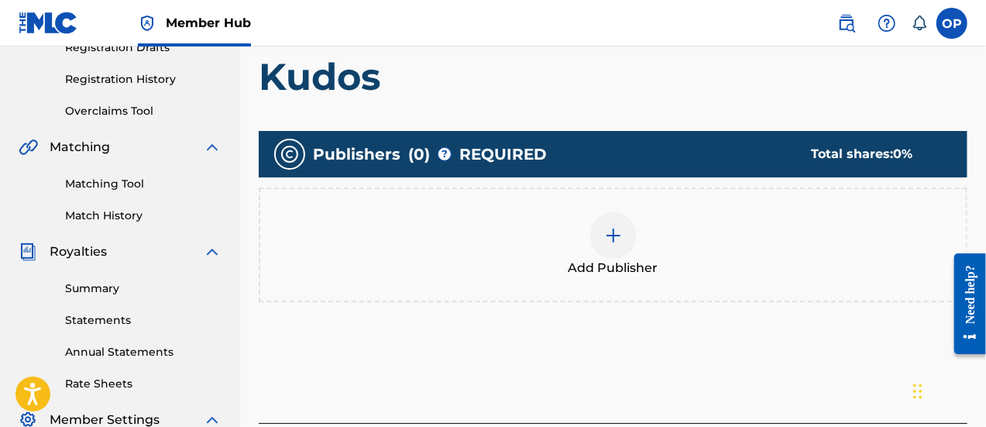
click at [621, 265] on span "Add Publisher" at bounding box center [614, 268] width 90 height 19
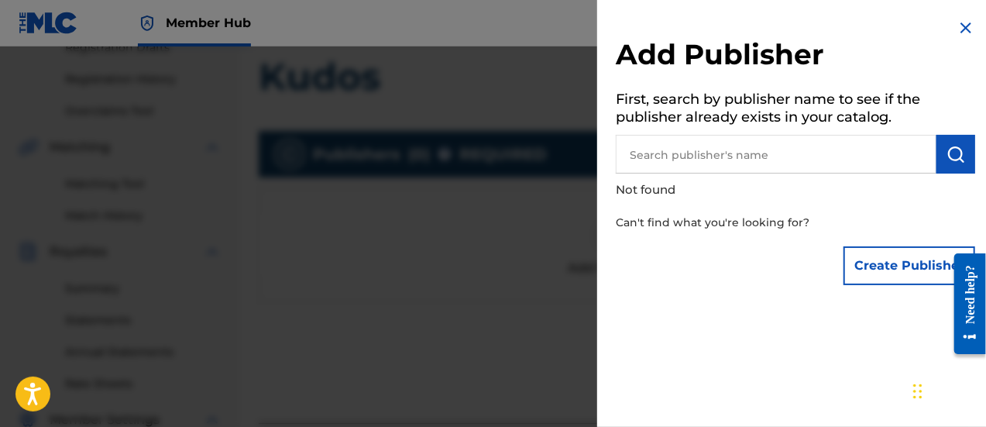
click at [711, 153] on input "text" at bounding box center [776, 154] width 321 height 39
type input "o"
type input "B"
type input "S"
click at [959, 30] on img at bounding box center [966, 28] width 19 height 19
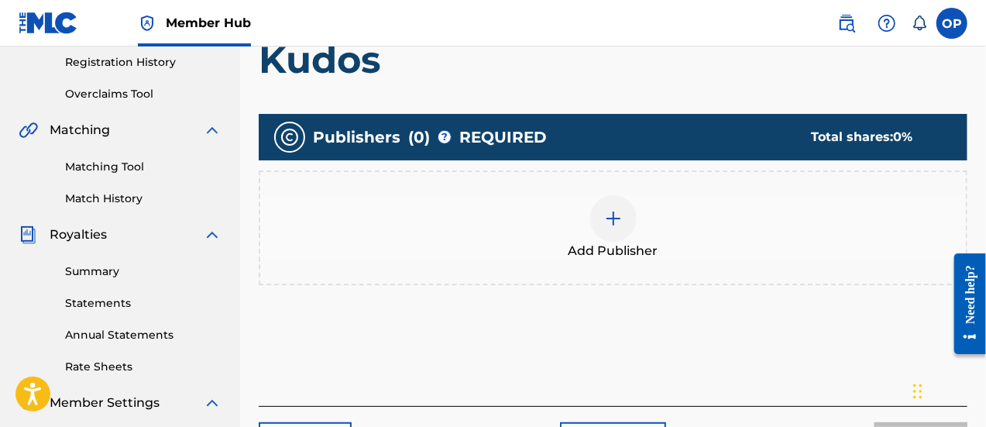
scroll to position [293, 0]
click at [656, 225] on div "Add Publisher" at bounding box center [613, 227] width 706 height 65
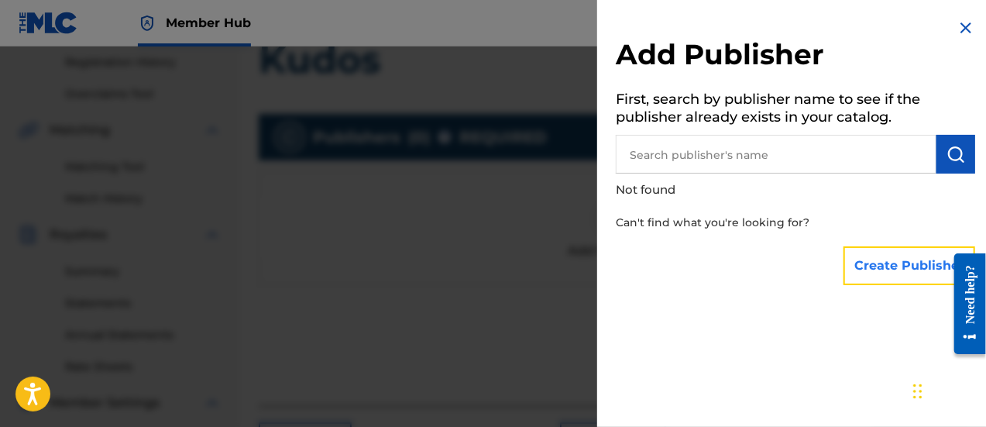
click at [879, 280] on button "Create Publisher" at bounding box center [910, 265] width 132 height 39
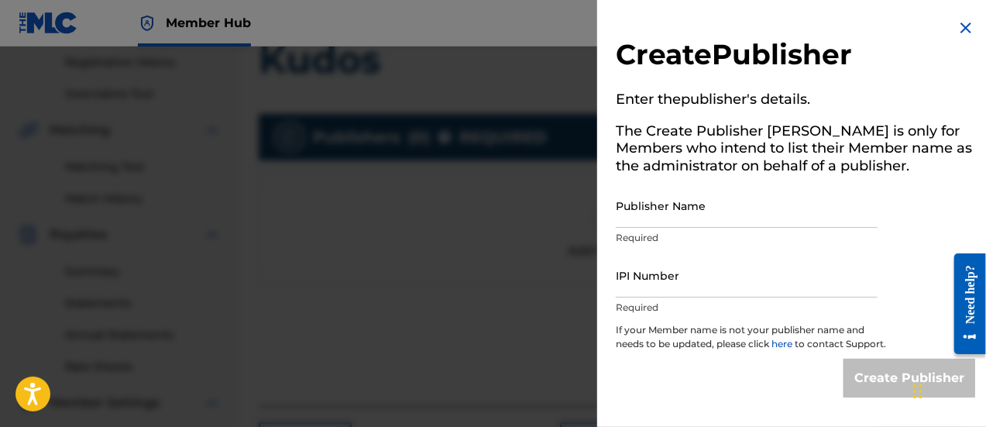
scroll to position [3, 0]
click at [962, 25] on img at bounding box center [966, 28] width 19 height 19
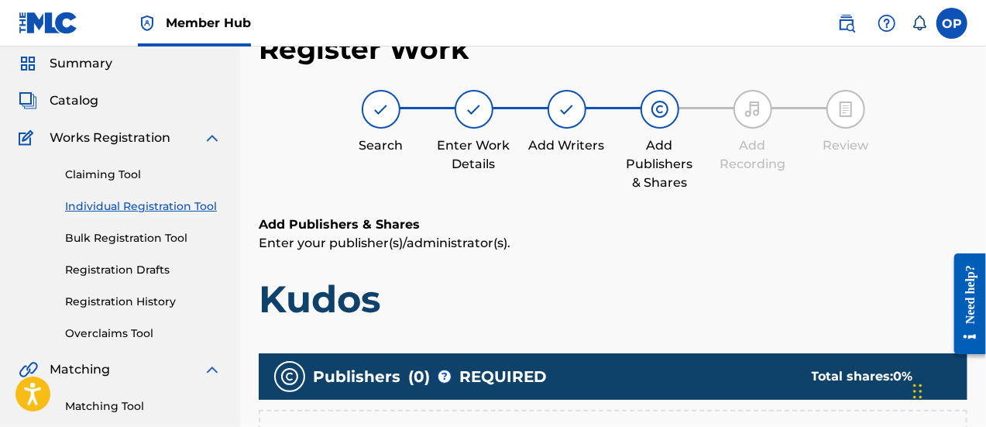
scroll to position [52, 0]
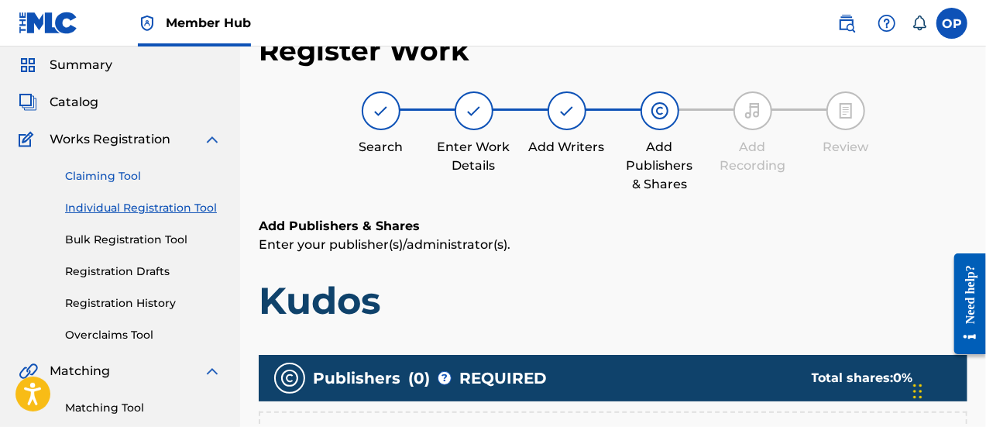
click at [111, 182] on link "Claiming Tool" at bounding box center [143, 176] width 157 height 16
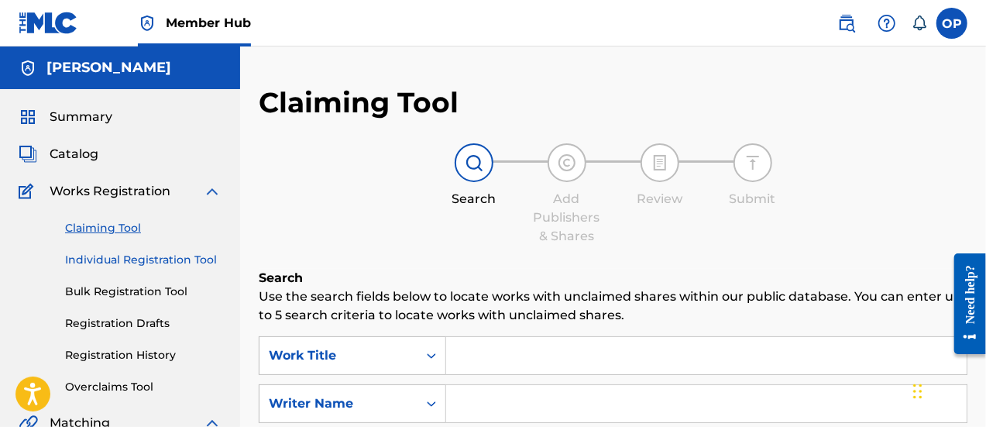
click at [183, 253] on link "Individual Registration Tool" at bounding box center [143, 260] width 157 height 16
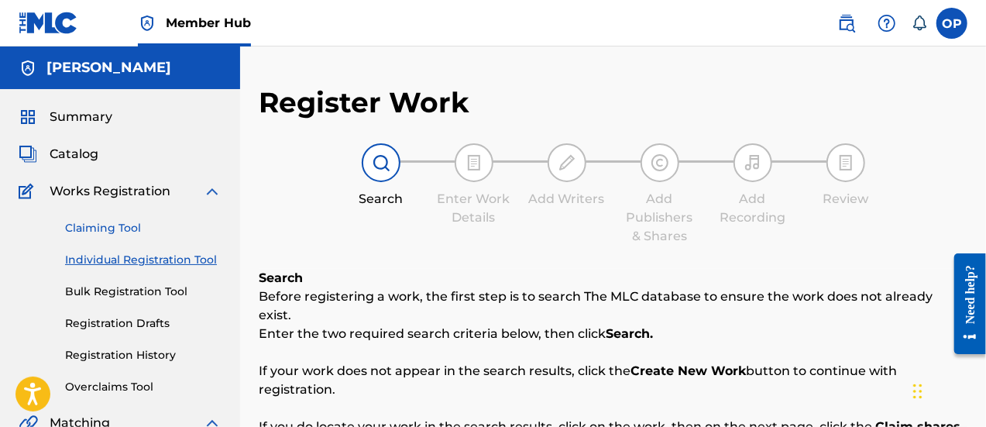
click at [157, 221] on link "Claiming Tool" at bounding box center [143, 228] width 157 height 16
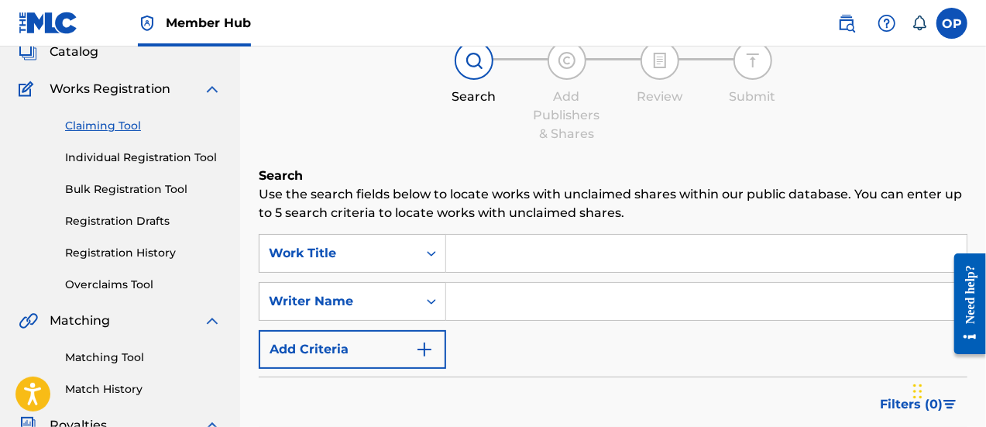
scroll to position [110, 0]
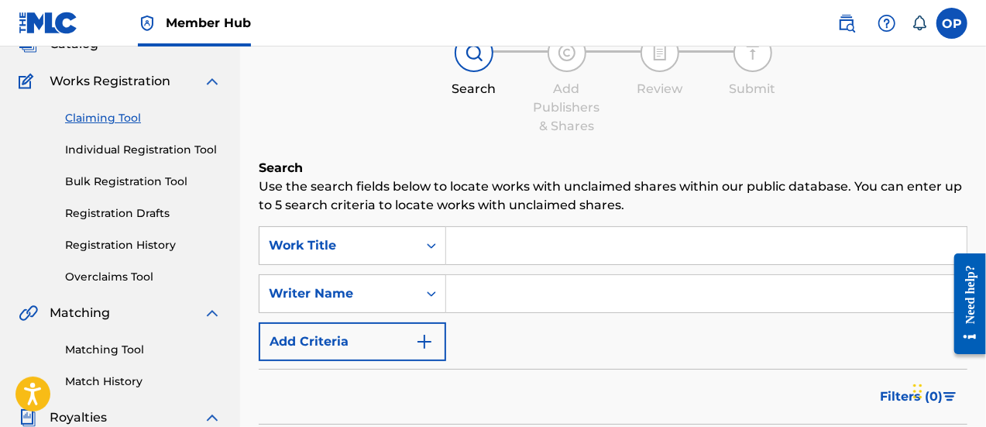
click at [483, 250] on input "Search Form" at bounding box center [706, 245] width 521 height 37
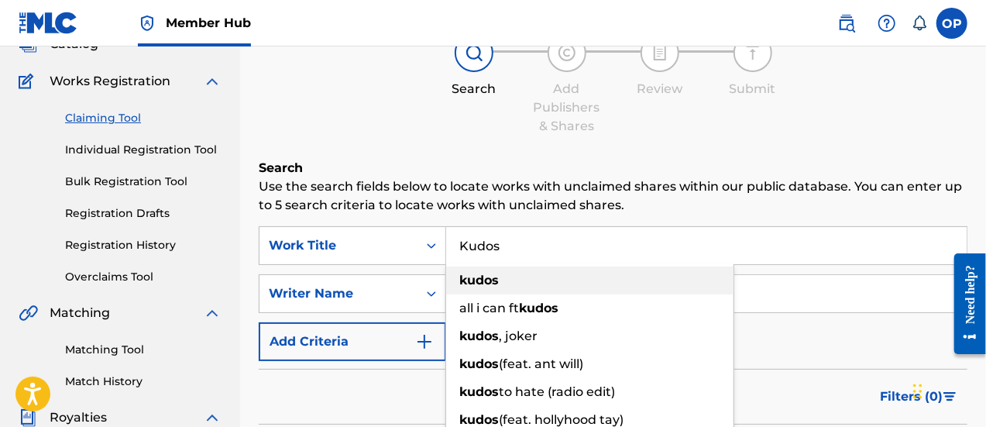
click at [489, 274] on strong "kudos" at bounding box center [479, 280] width 40 height 15
type input "kudos"
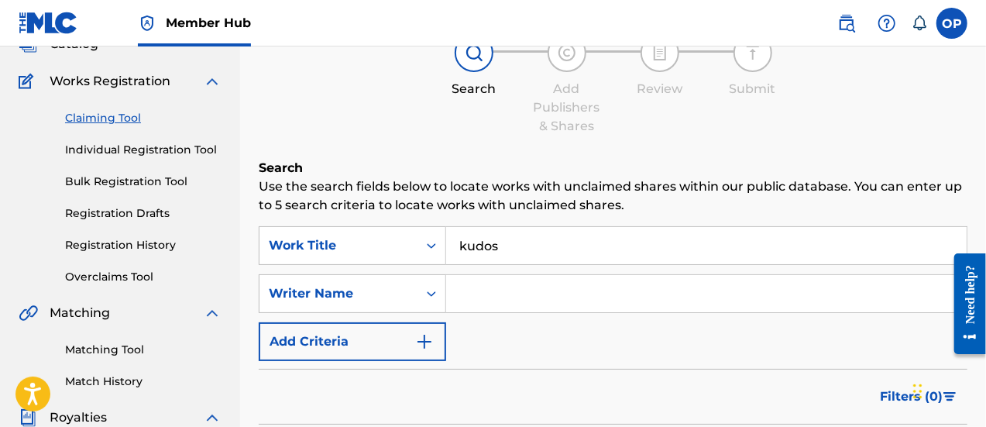
click at [487, 288] on input "Search Form" at bounding box center [706, 293] width 521 height 37
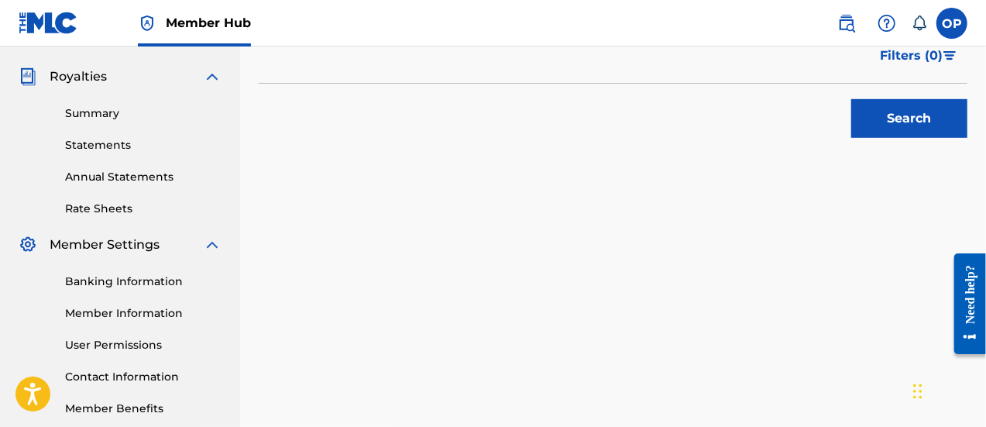
scroll to position [434, 0]
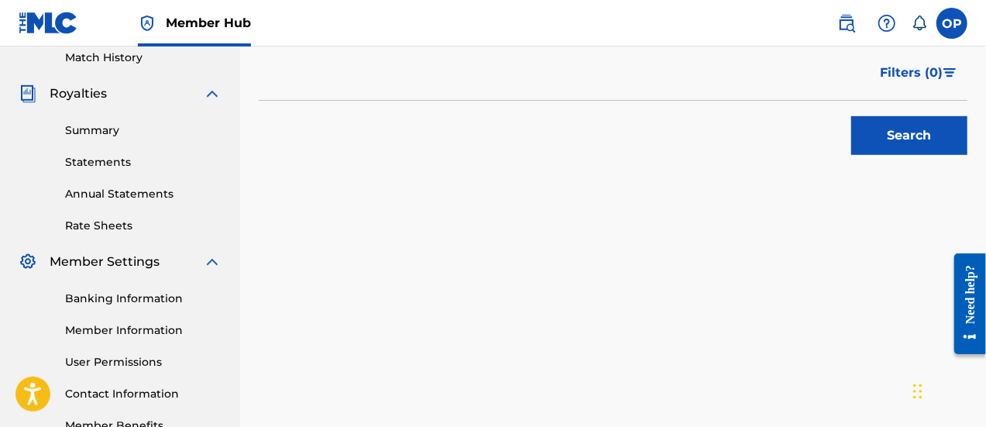
type input "[PERSON_NAME]"
click at [915, 128] on button "Search" at bounding box center [910, 135] width 116 height 39
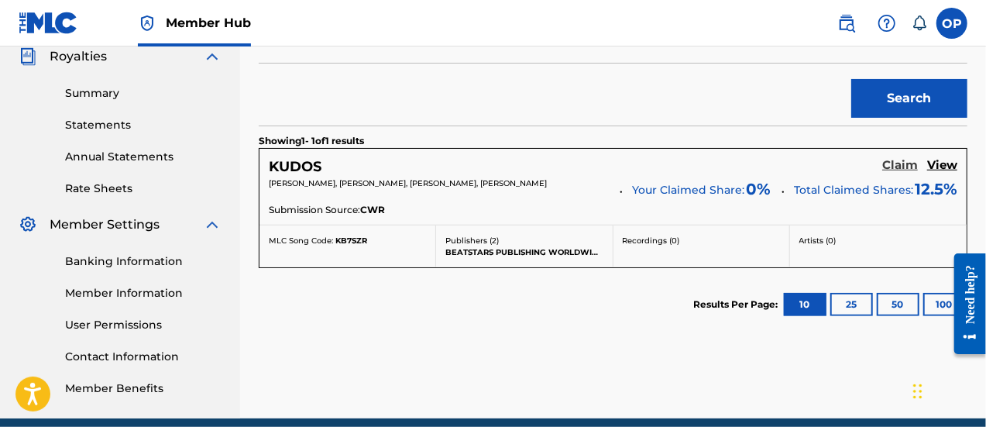
scroll to position [466, 0]
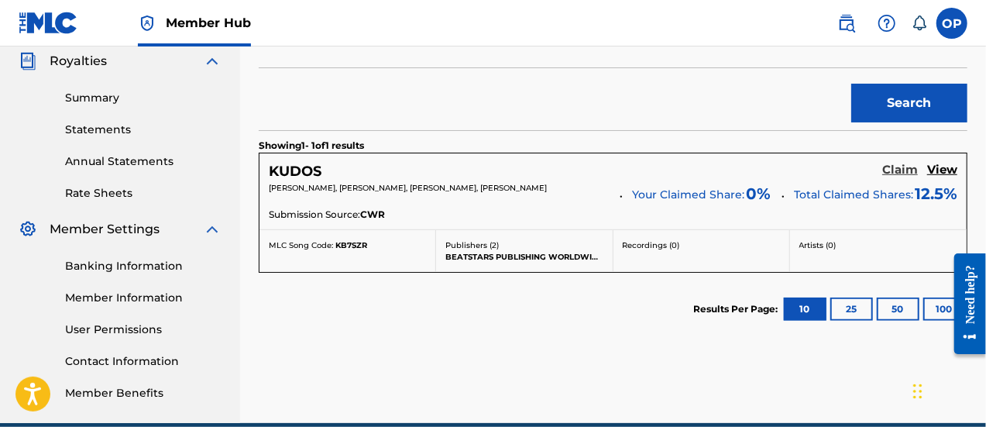
click at [890, 168] on h5 "Claim" at bounding box center [901, 170] width 36 height 15
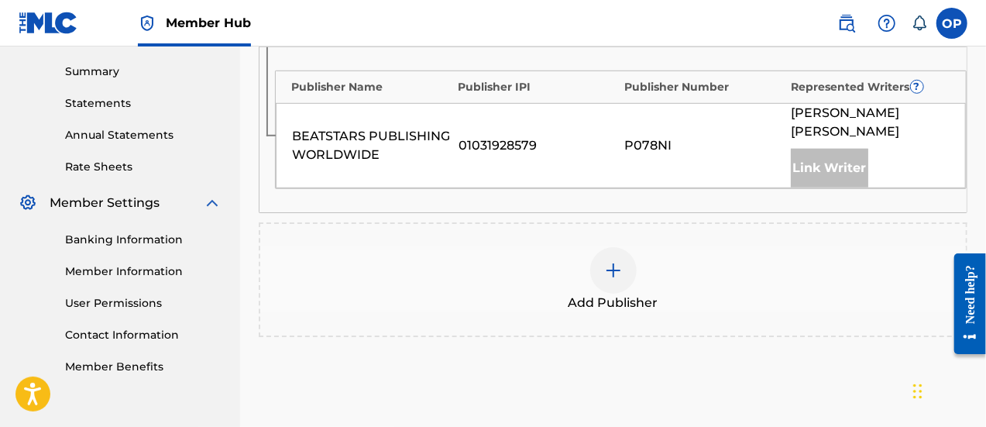
scroll to position [615, 0]
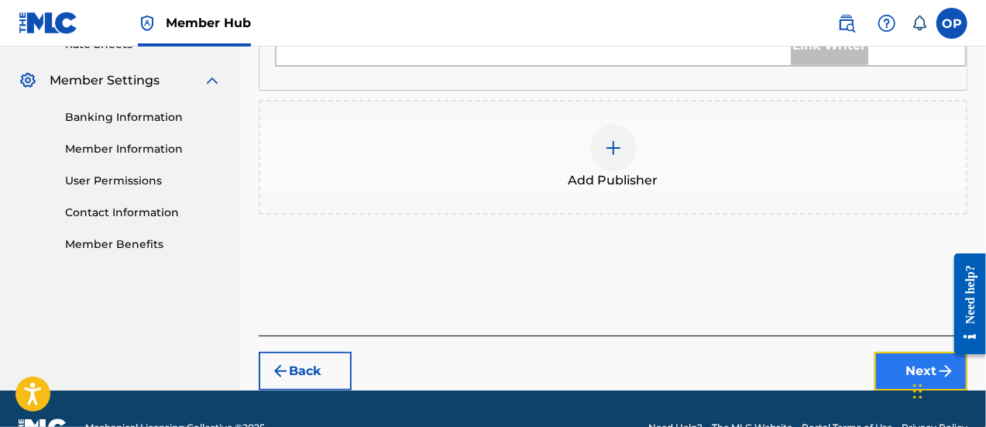
click at [911, 352] on button "Next" at bounding box center [921, 371] width 93 height 39
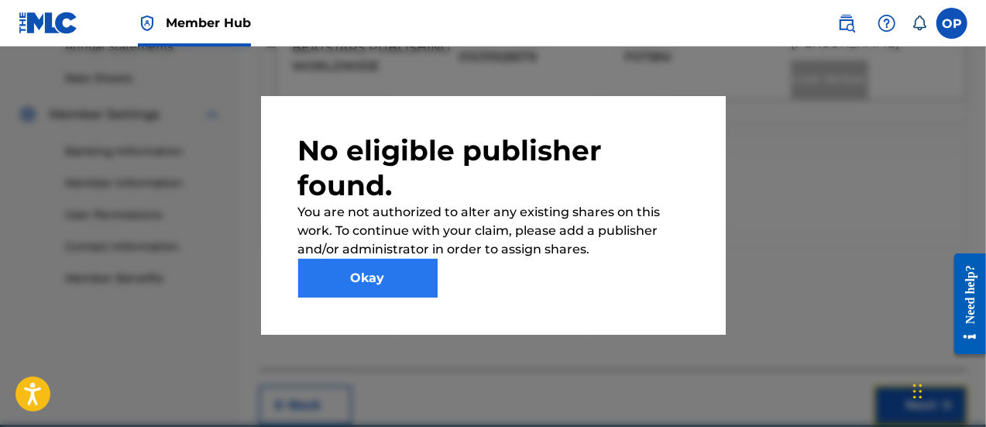
scroll to position [563, 0]
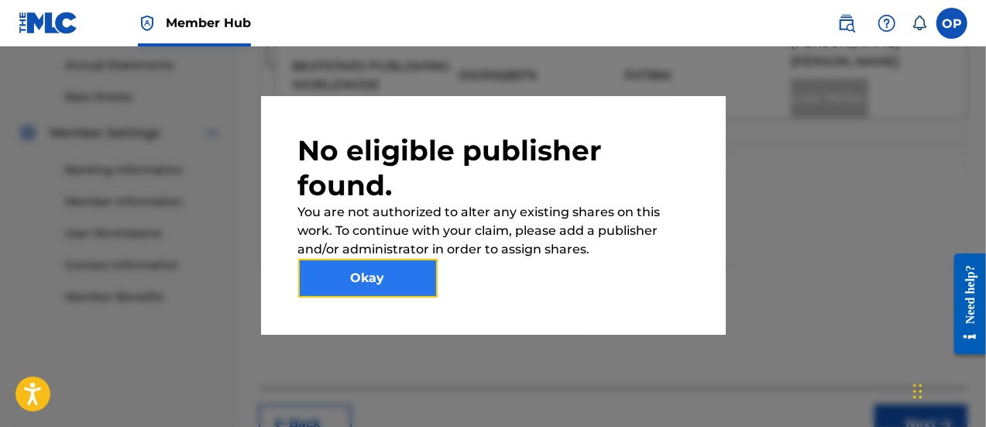
click at [375, 277] on button "Okay" at bounding box center [367, 278] width 139 height 39
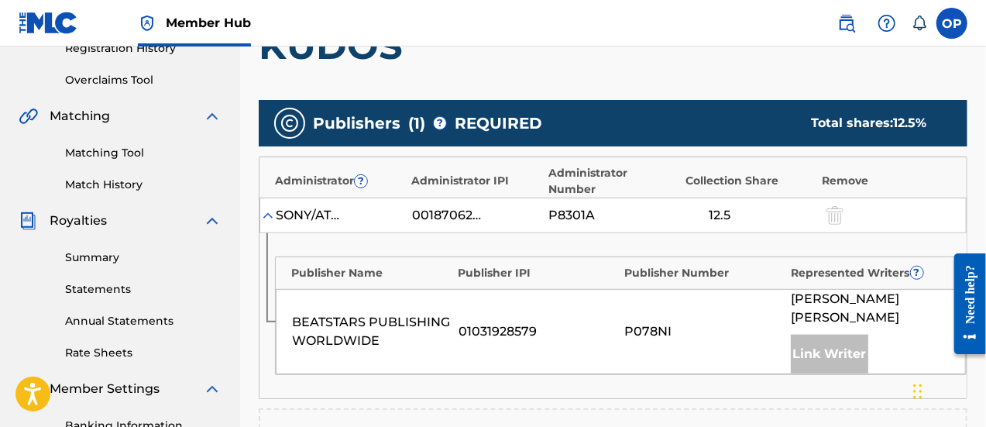
scroll to position [313, 0]
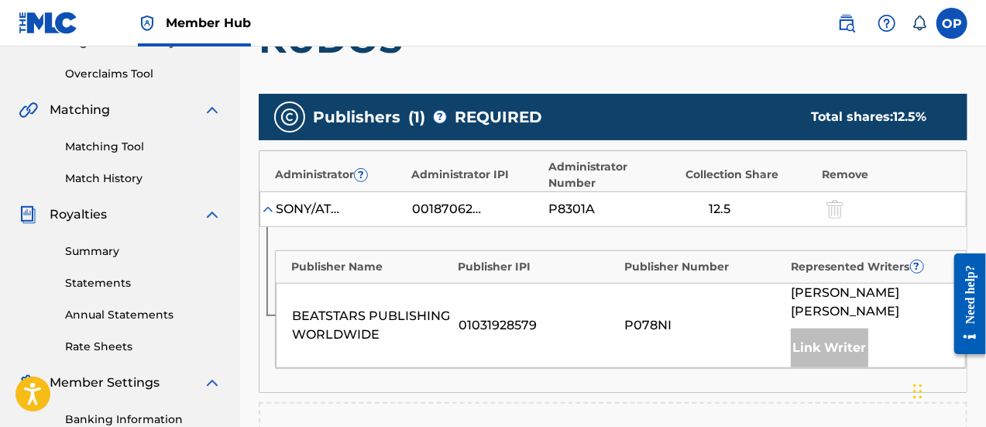
click at [838, 329] on div "Link Writer" at bounding box center [829, 348] width 77 height 39
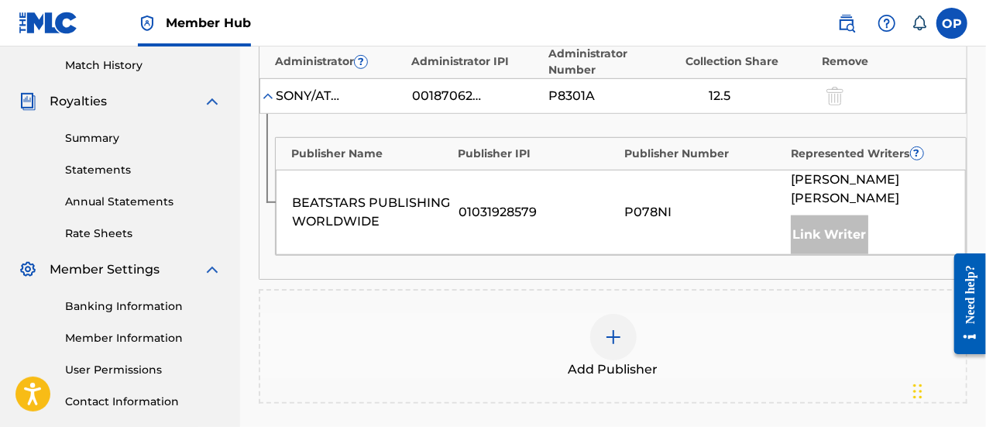
scroll to position [615, 0]
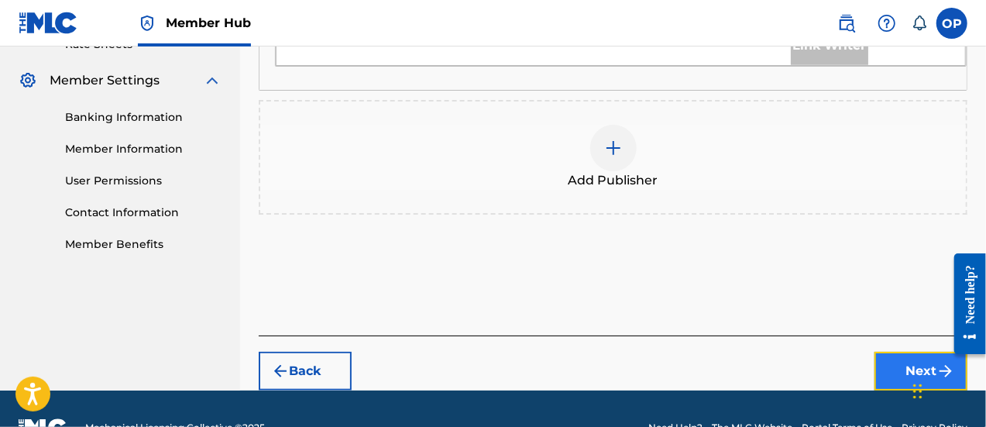
click at [927, 352] on button "Next" at bounding box center [921, 371] width 93 height 39
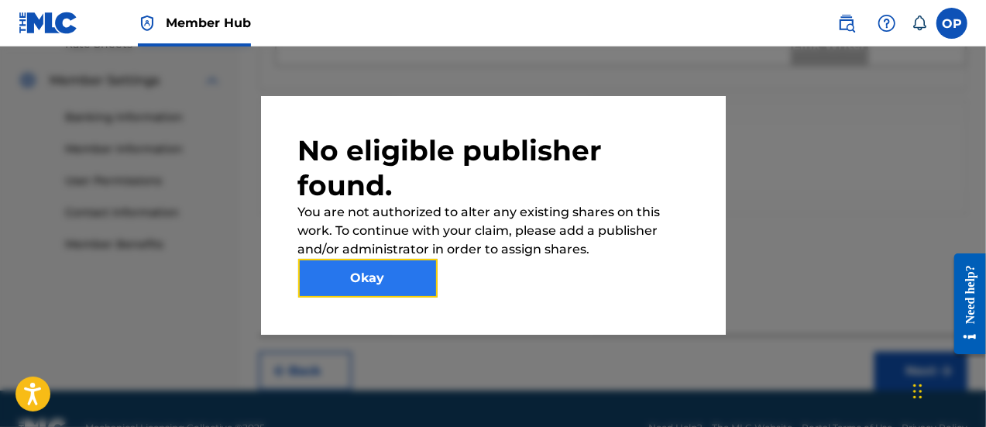
click at [400, 277] on button "Okay" at bounding box center [367, 278] width 139 height 39
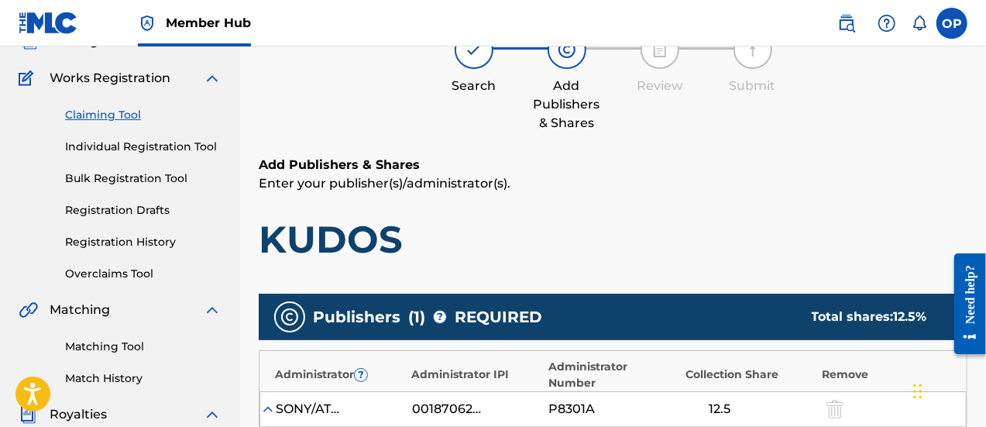
scroll to position [112, 0]
